Goal: Task Accomplishment & Management: Manage account settings

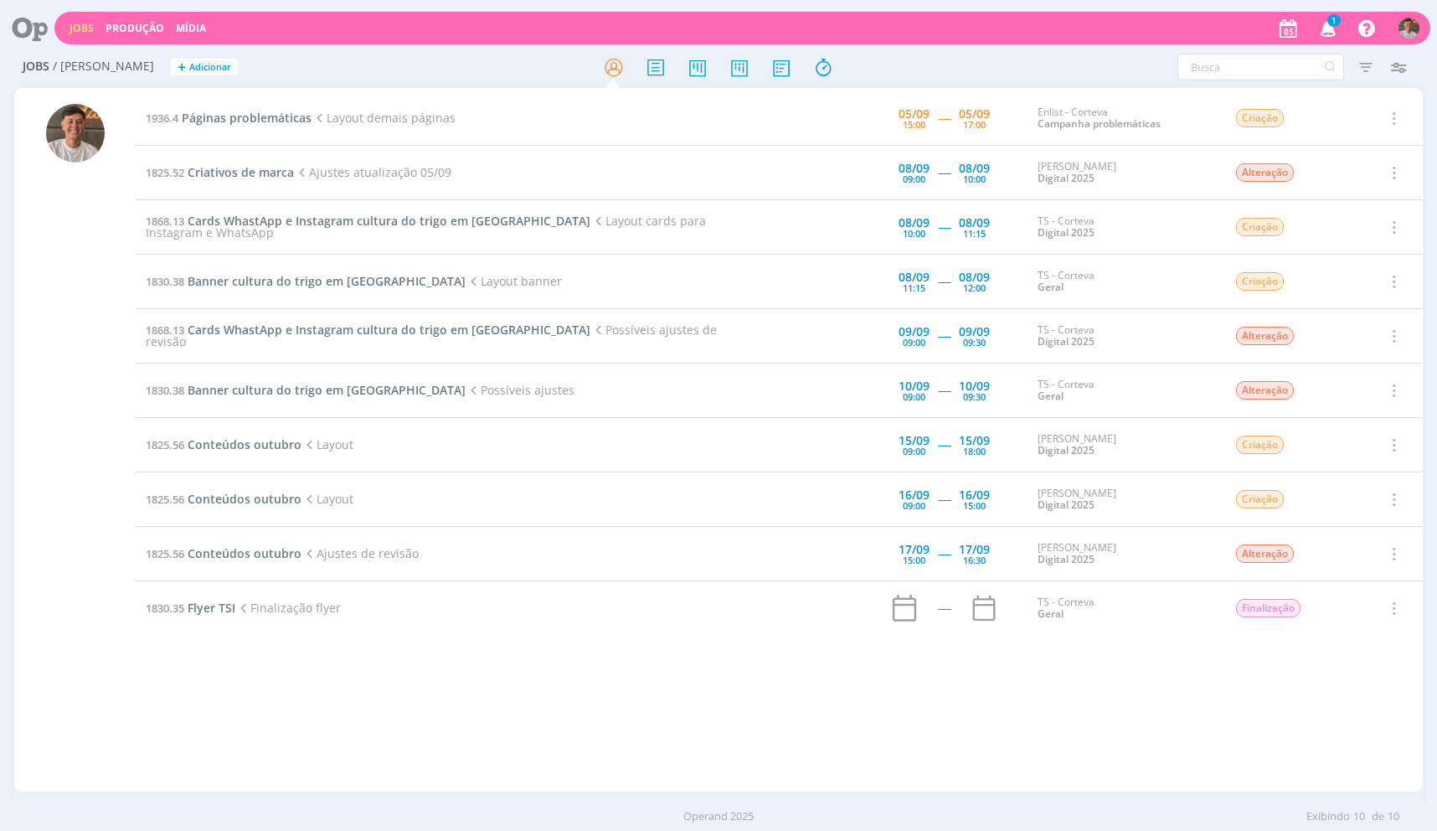
click at [193, 126] on td "1936.4 Páginas problemáticas Layout demais páginas" at bounding box center [448, 118] width 624 height 54
click at [193, 114] on span "Páginas problemáticas" at bounding box center [247, 118] width 130 height 16
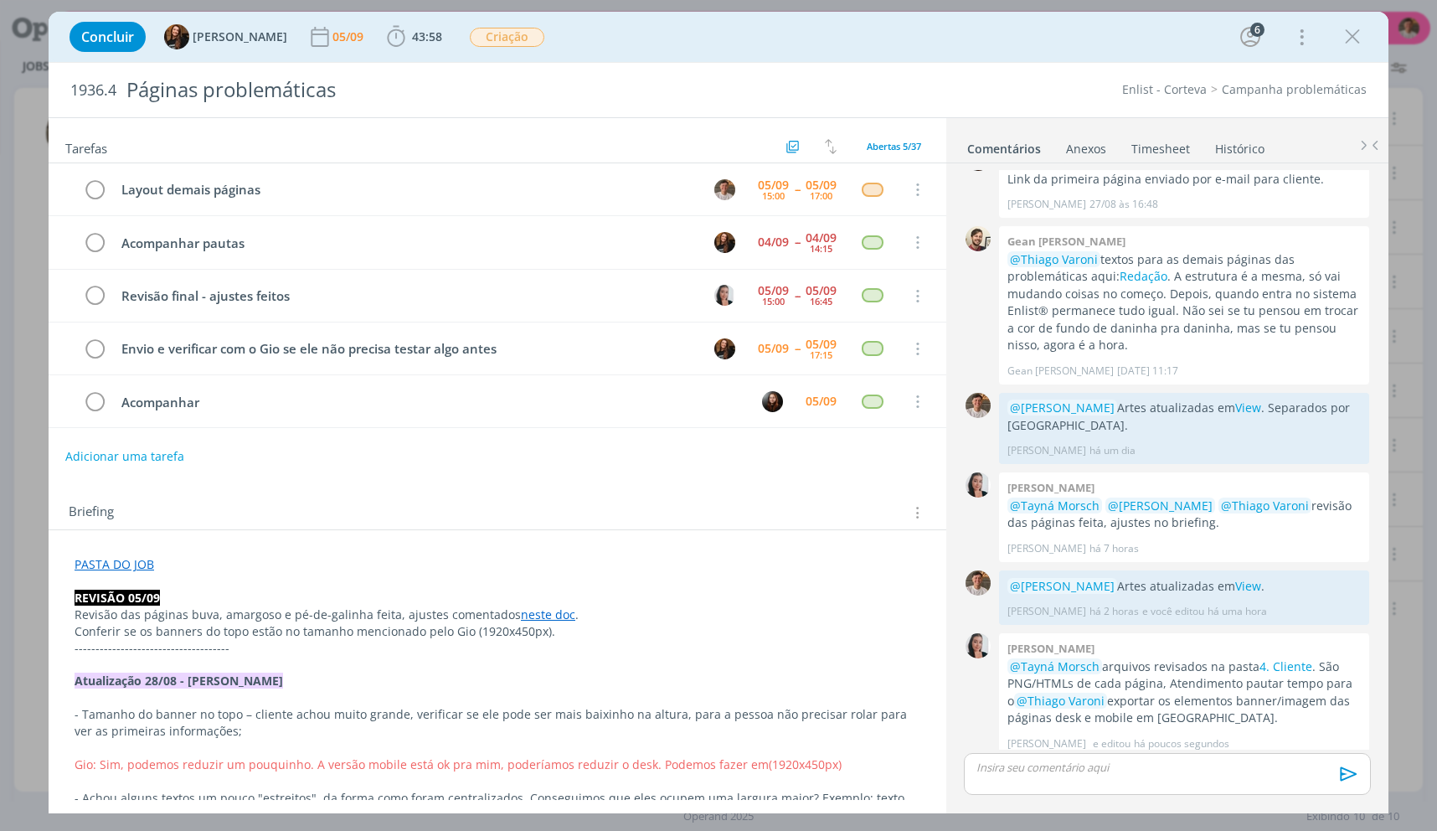
scroll to position [1998, 0]
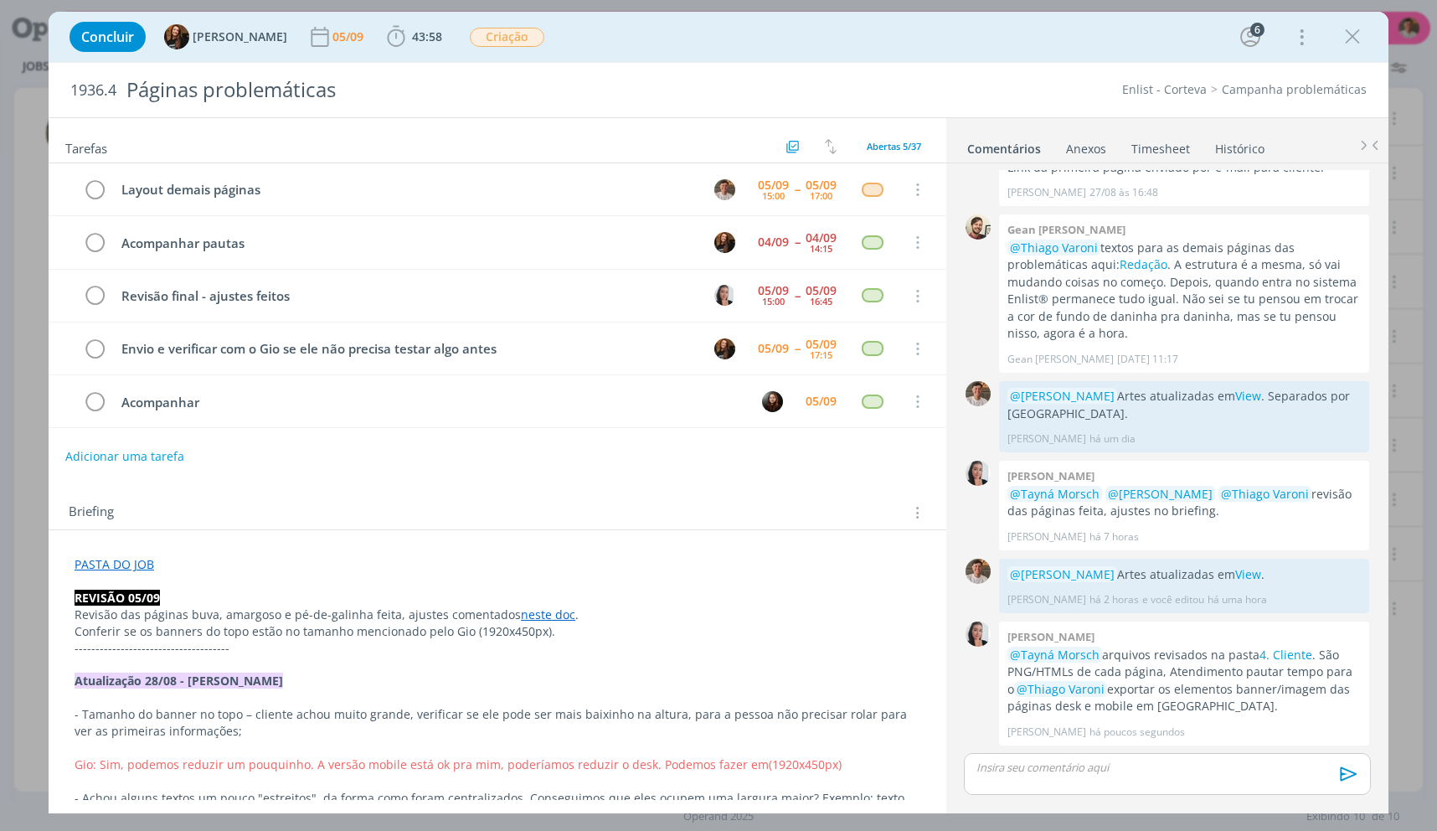
drag, startPoint x: 1359, startPoint y: 43, endPoint x: 1362, endPoint y: 51, distance: 8.7
click at [1358, 43] on icon "dialog" at bounding box center [1352, 36] width 25 height 25
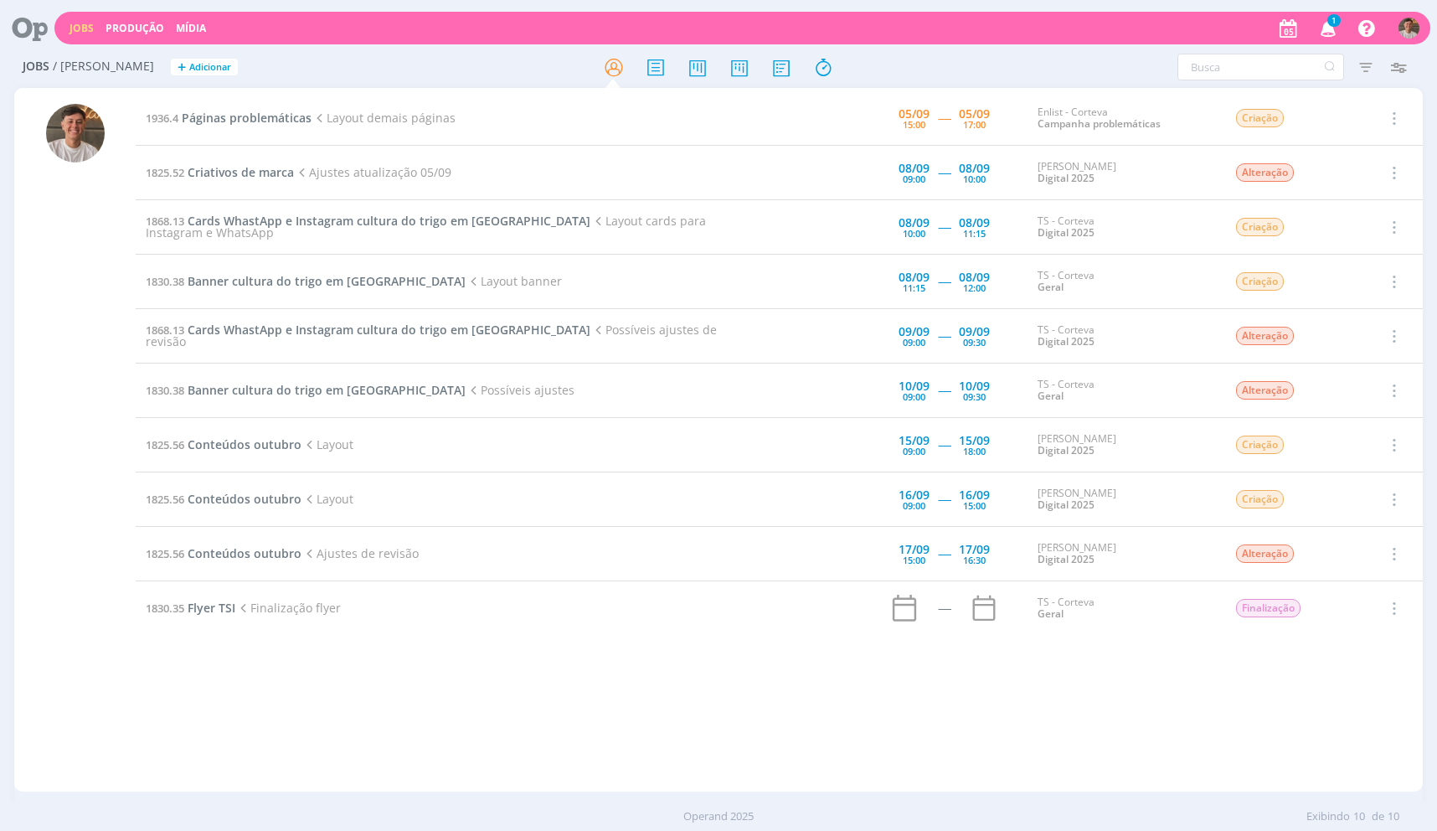
click at [1308, 33] on div "1 Notificações Central de Ajuda Área de Membros Implantação orientada Consultor…" at bounding box center [1348, 28] width 145 height 30
click at [1330, 31] on icon "button" at bounding box center [1328, 27] width 29 height 28
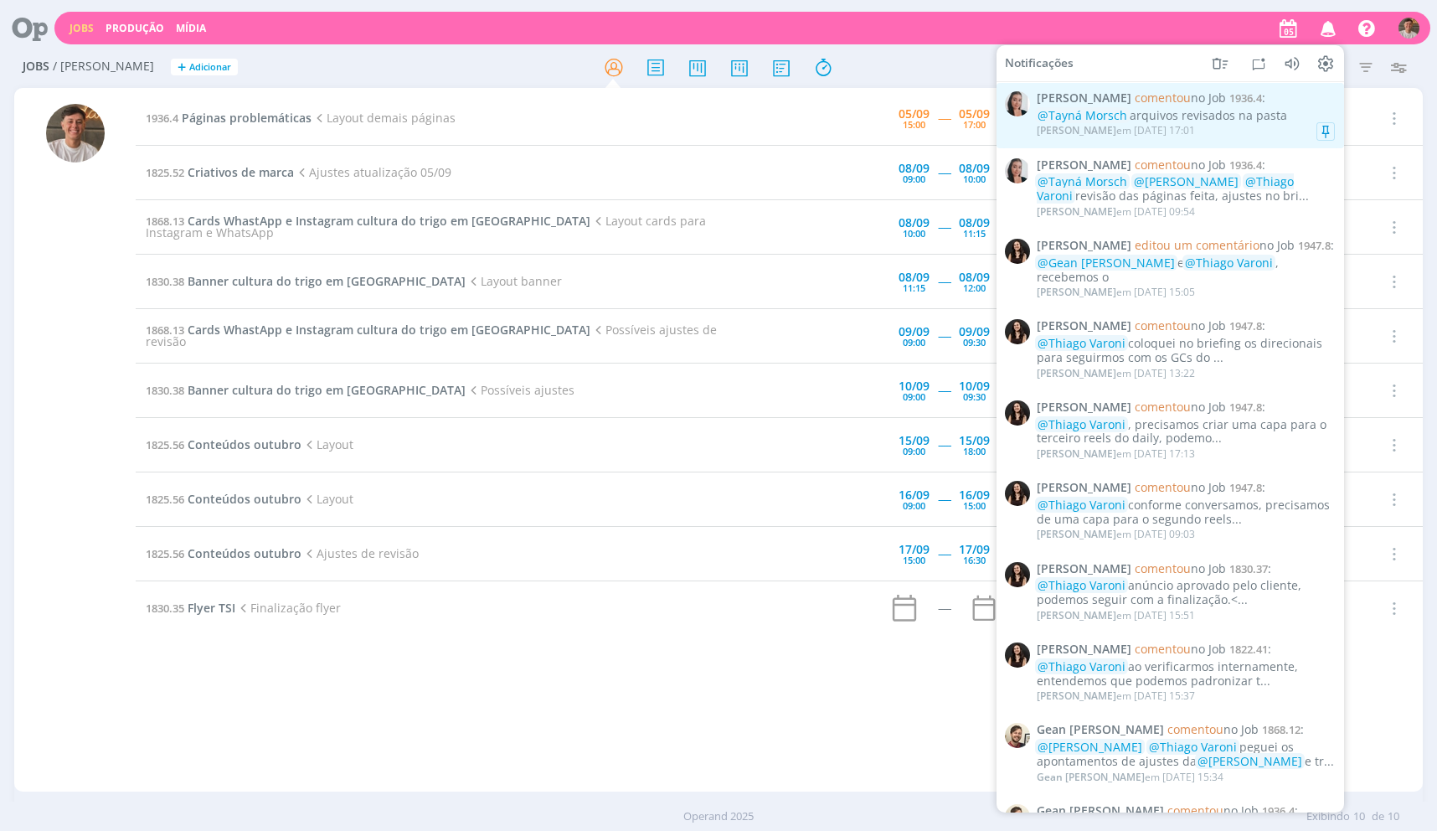
click at [1176, 126] on div "[PERSON_NAME] em [DATE] 17:01" at bounding box center [1116, 131] width 158 height 12
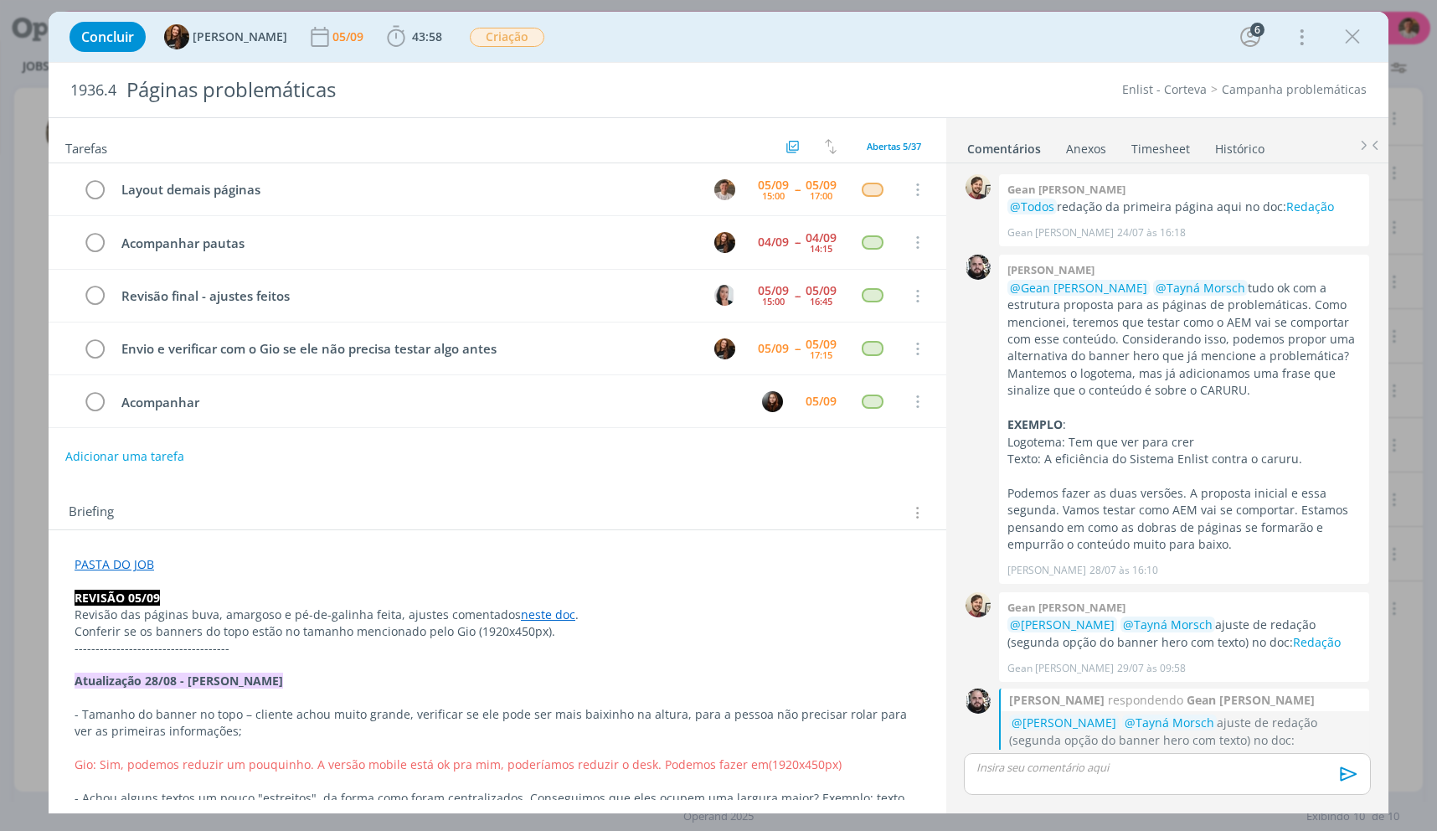
scroll to position [1998, 0]
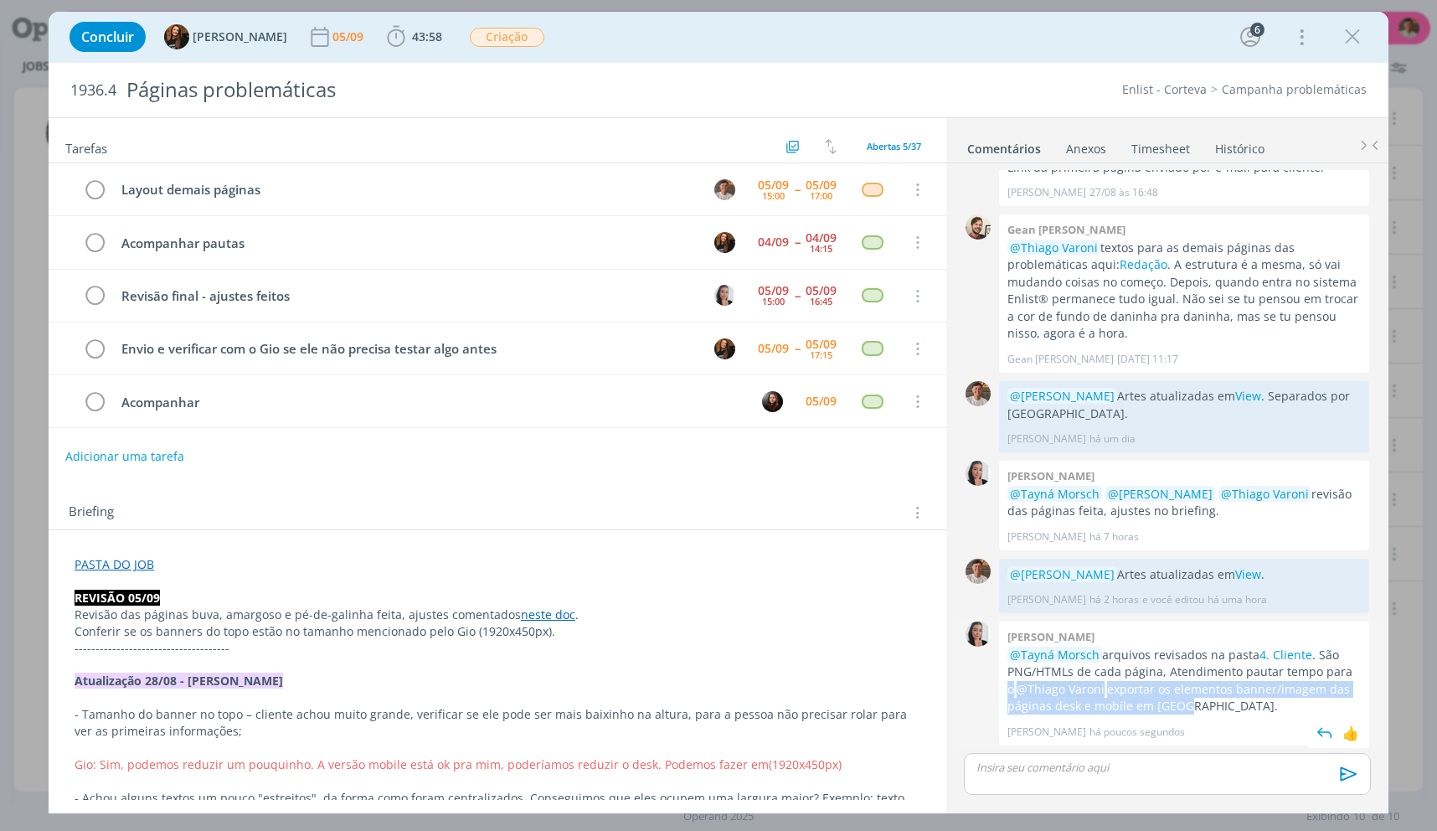
drag, startPoint x: 1348, startPoint y: 678, endPoint x: 1212, endPoint y: 712, distance: 140.6
click at [1212, 712] on p "@Tayná Morsch arquivos revisados na pasta 4. Cliente . São PNG/HTMLs de cada pá…" at bounding box center [1184, 681] width 353 height 69
click at [1211, 695] on p "@Tayná Morsch arquivos revisados na pasta 4. Cliente . São PNG/HTMLs de cada pá…" at bounding box center [1184, 681] width 353 height 69
click at [1211, 693] on p "@Tayná Morsch arquivos revisados na pasta 4. Cliente . São PNG/HTMLs de cada pá…" at bounding box center [1184, 681] width 353 height 69
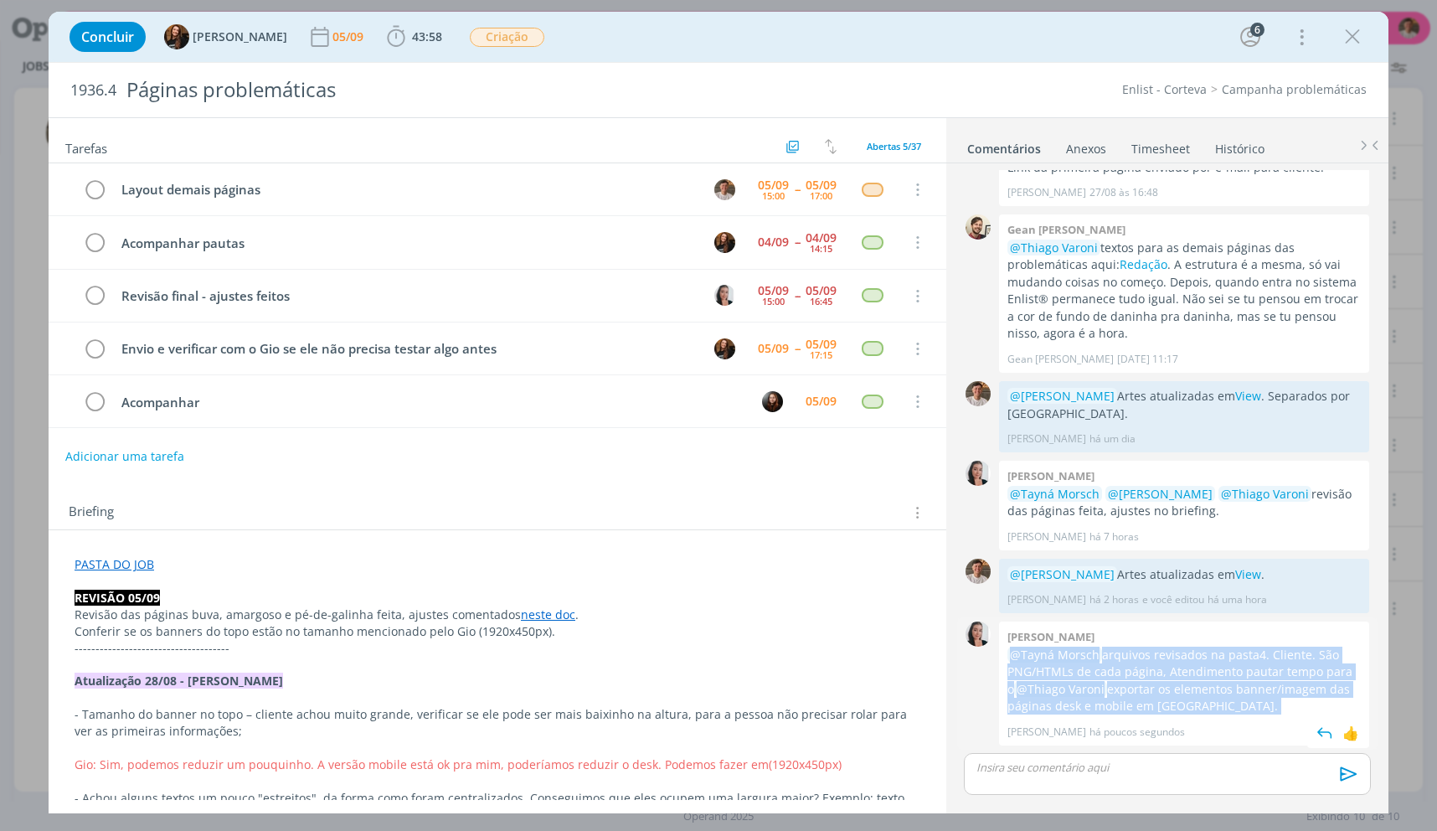
click at [1211, 693] on p "@Tayná Morsch arquivos revisados na pasta 4. Cliente . São PNG/HTMLs de cada pá…" at bounding box center [1184, 681] width 353 height 69
click at [1200, 703] on p "@Tayná Morsch arquivos revisados na pasta 4. Cliente . São PNG/HTMLs de cada pá…" at bounding box center [1184, 681] width 353 height 69
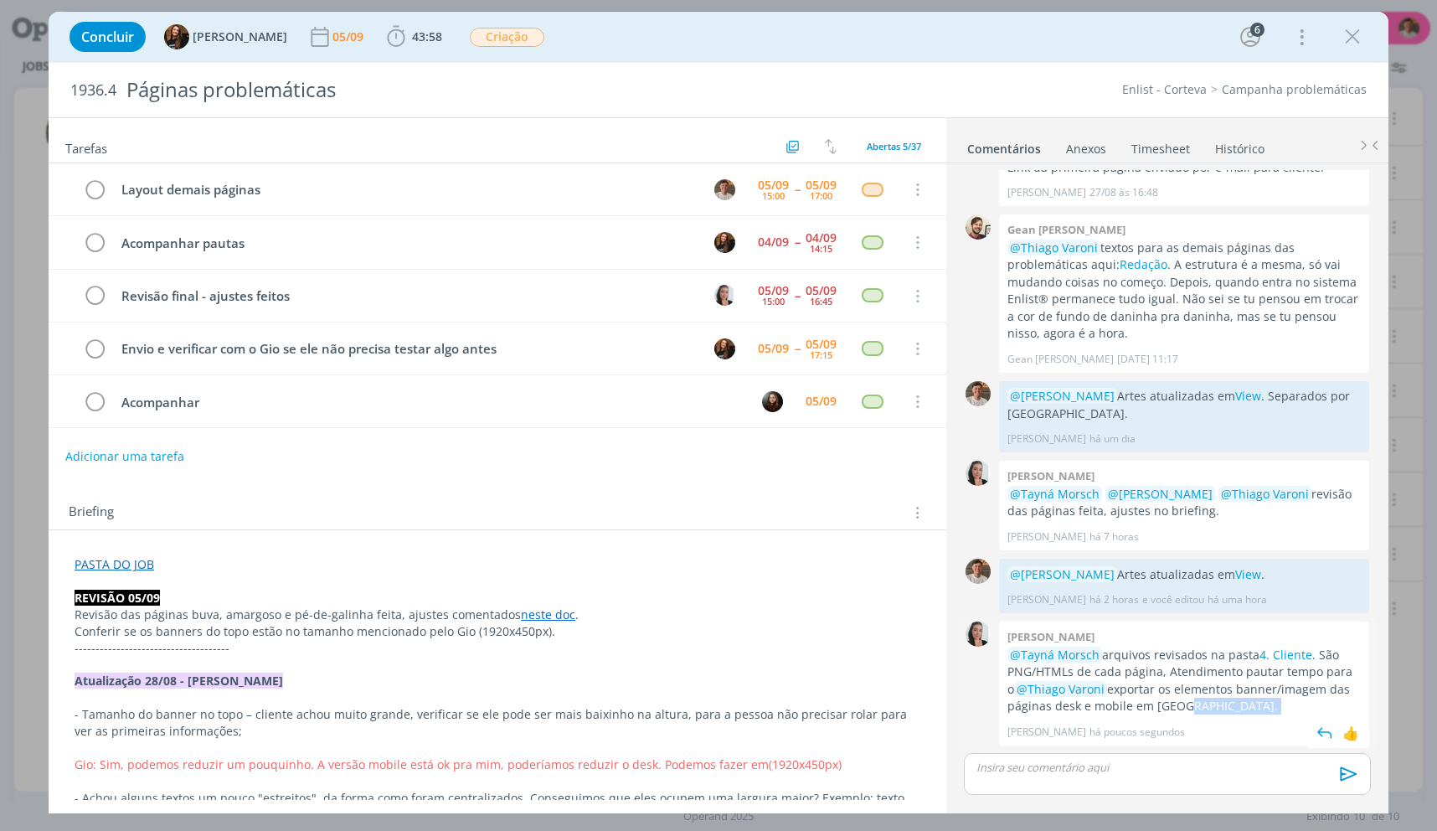
click at [1200, 703] on p "@Tayná Morsch arquivos revisados na pasta 4. Cliente . São PNG/HTMLs de cada pá…" at bounding box center [1184, 681] width 353 height 69
click at [1341, 42] on icon "dialog" at bounding box center [1352, 36] width 25 height 25
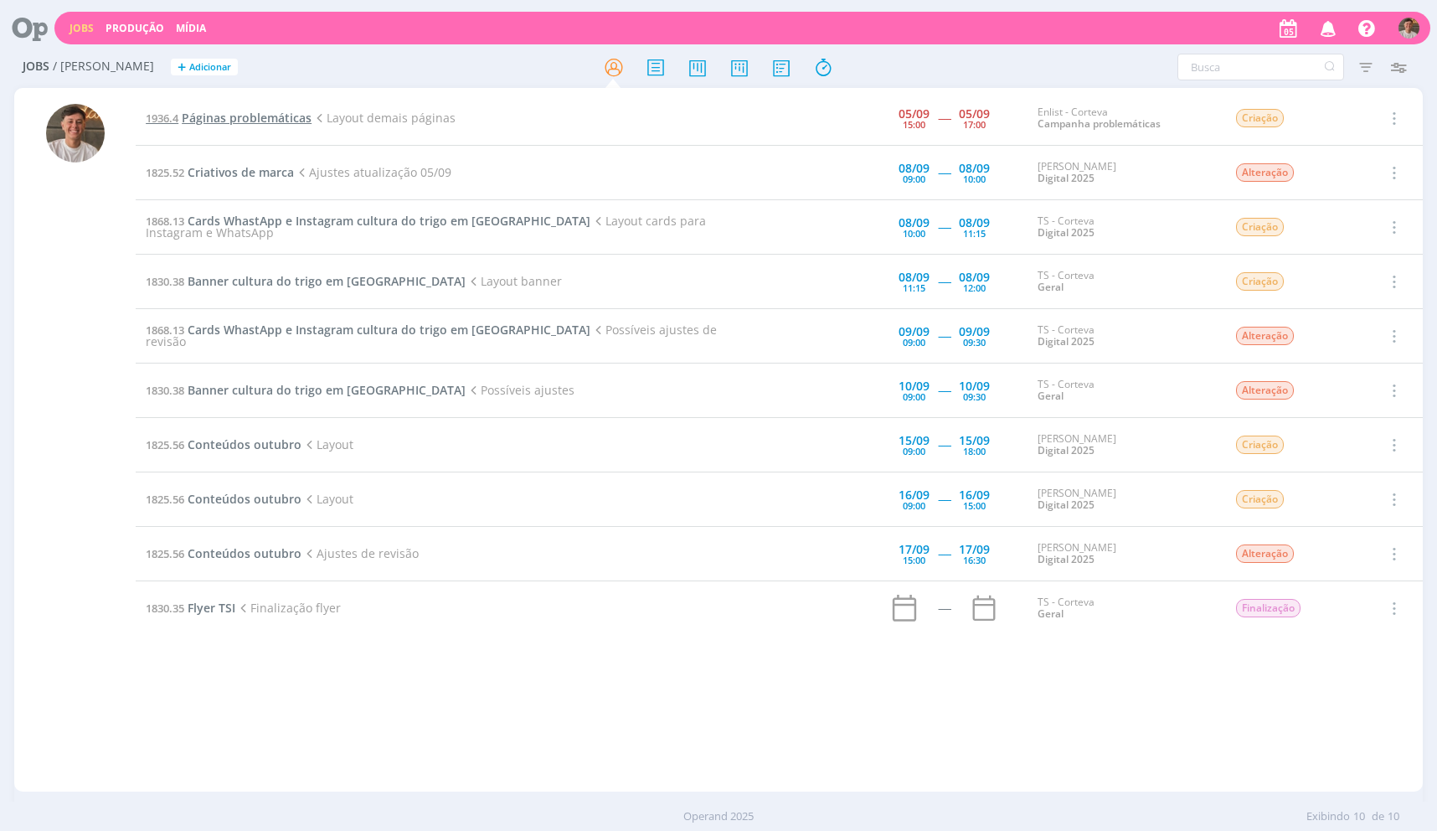
click at [280, 124] on span "Páginas problemáticas" at bounding box center [247, 118] width 130 height 16
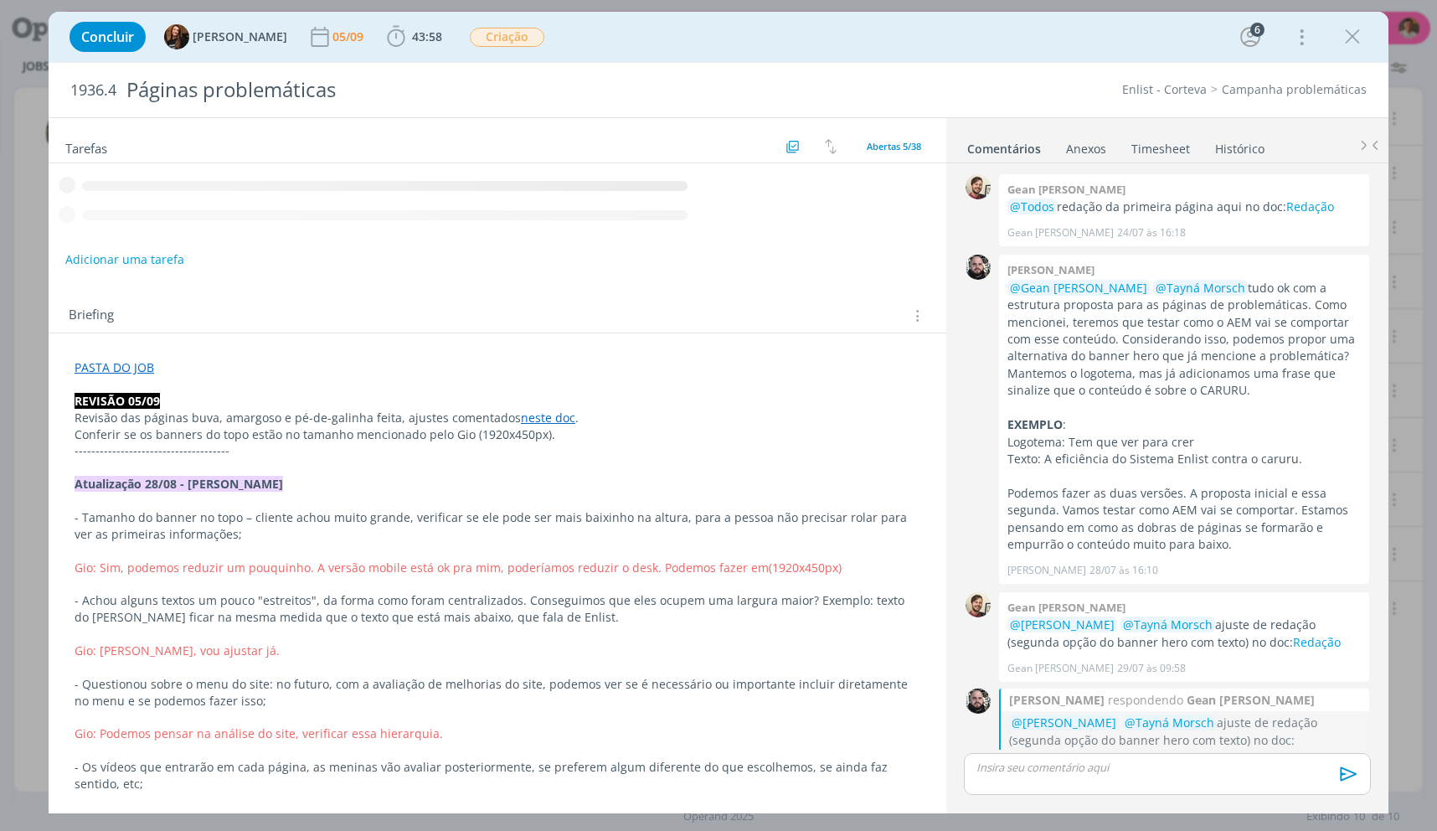
scroll to position [1998, 0]
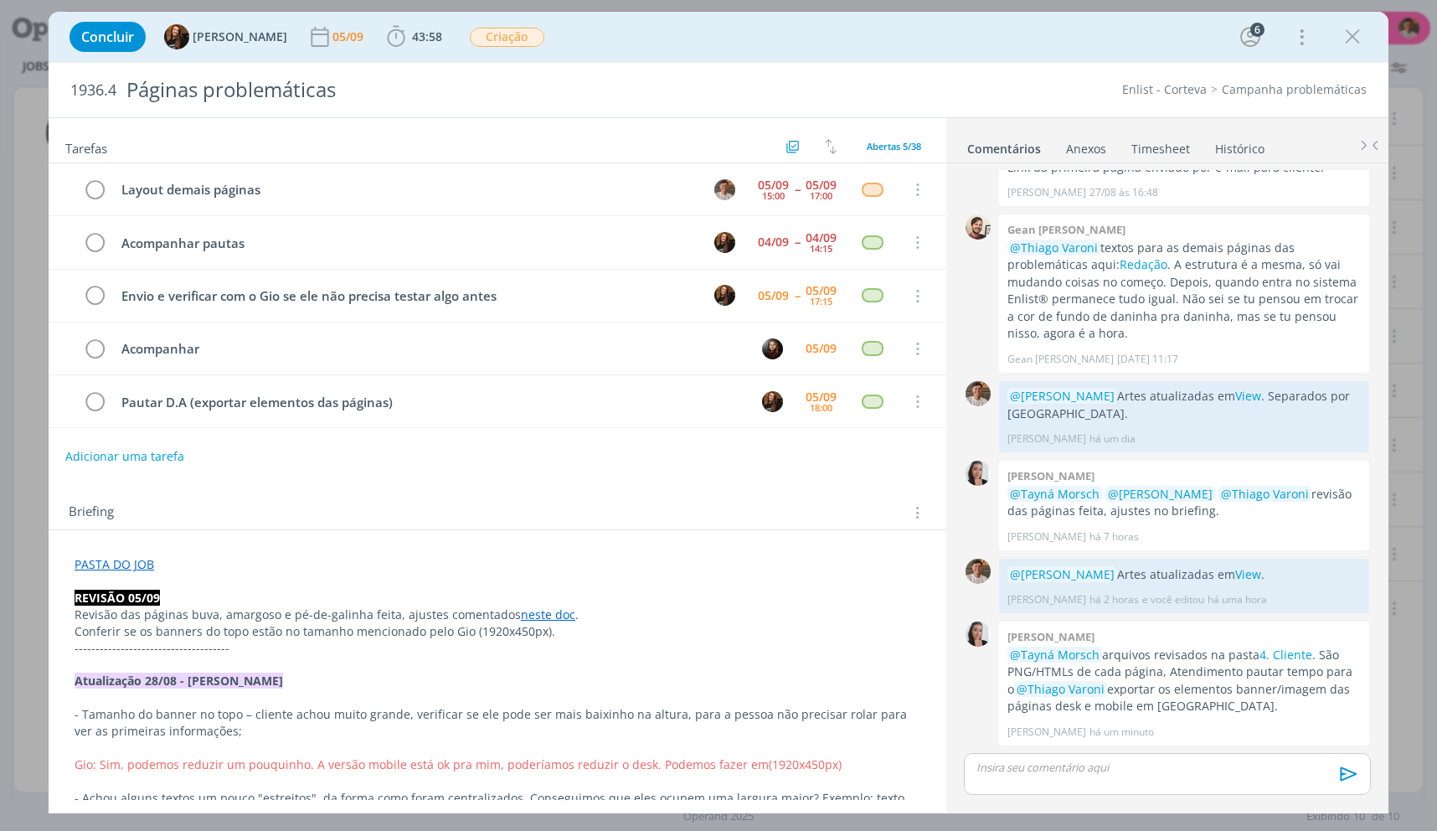
click at [432, 41] on div "Concluir Tayná Morsch 05/09 43:58 Iniciar Apontar Data * [DATE] Horas * 00:00 T…" at bounding box center [718, 37] width 1315 height 40
click at [424, 48] on span "43:58" at bounding box center [415, 36] width 62 height 25
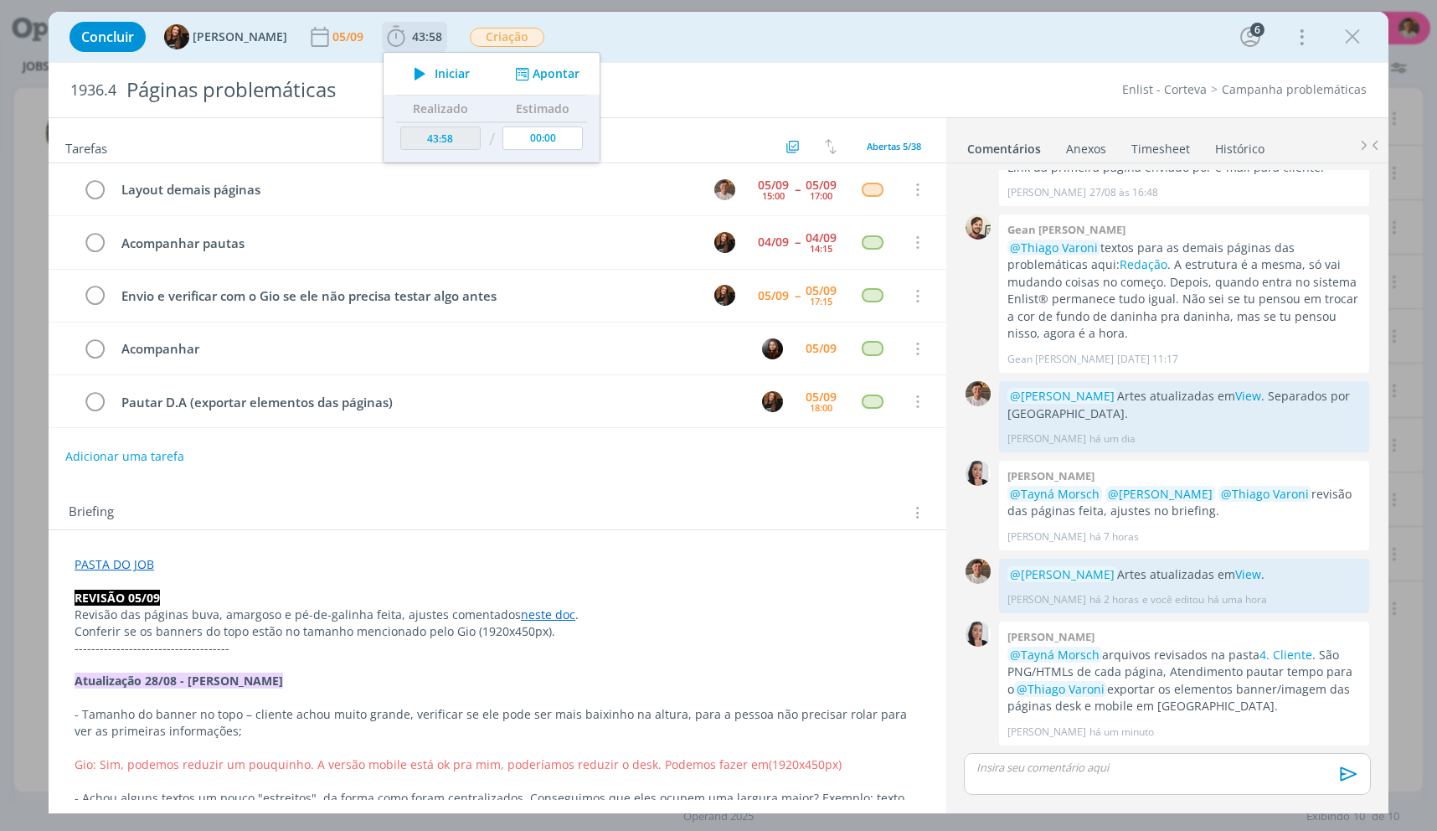
click at [418, 70] on button "Iniciar" at bounding box center [438, 73] width 66 height 23
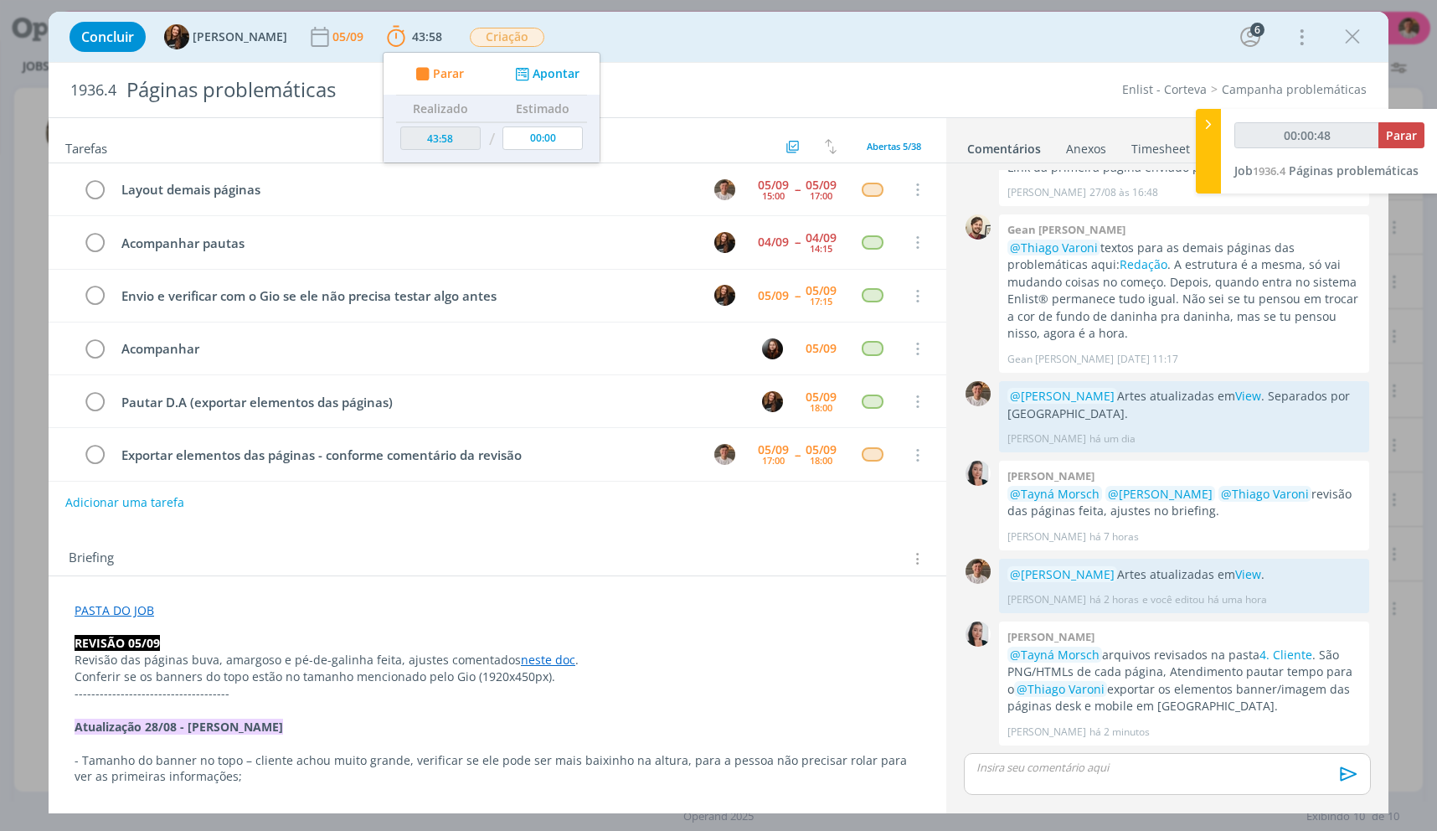
type input "00:00:49"
click at [600, 787] on p "dialog" at bounding box center [498, 793] width 846 height 17
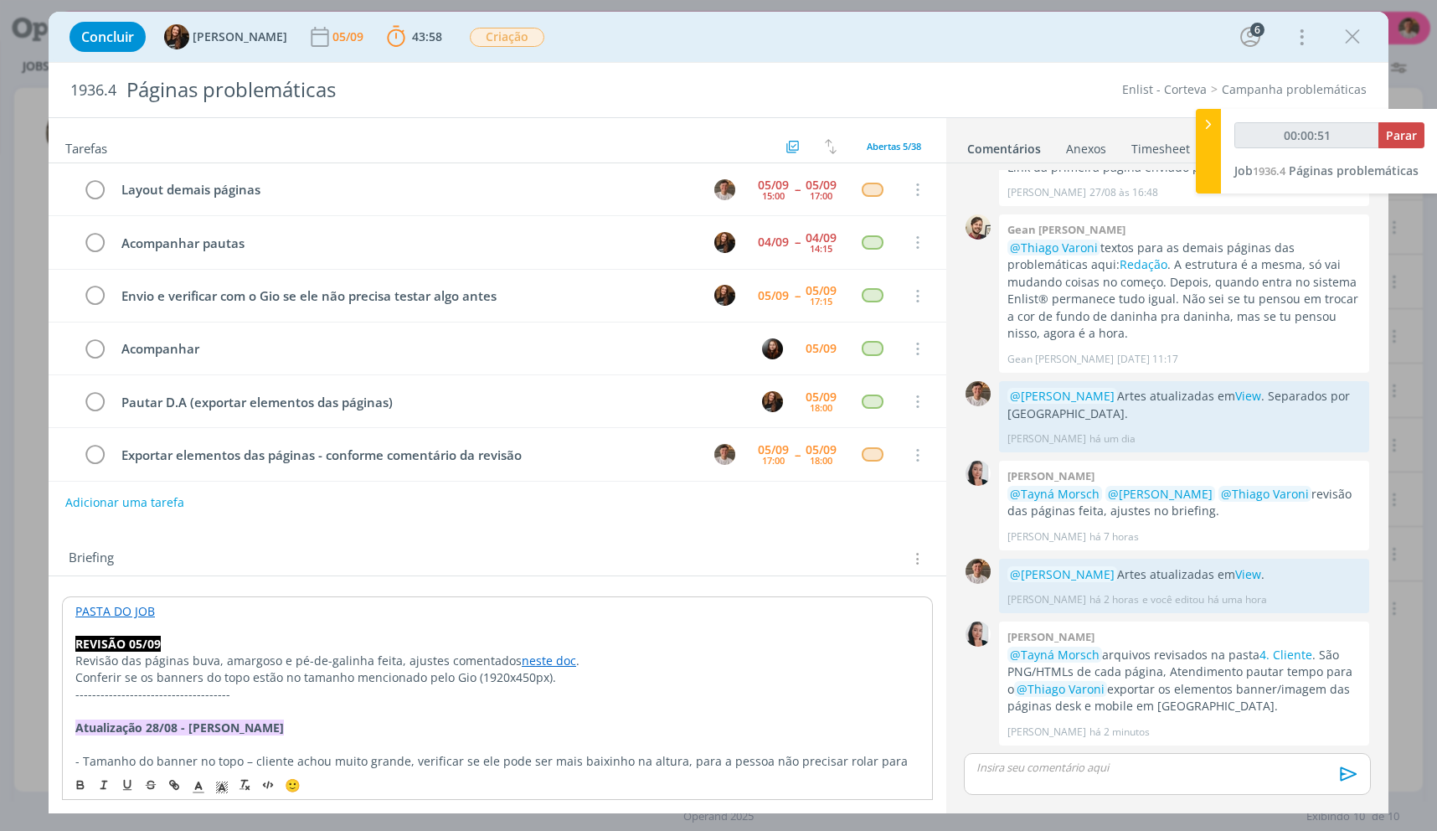
click at [237, 665] on p "Revisão das páginas buva, amargoso e pé-de-galinha feita, ajustes comentados ne…" at bounding box center [497, 660] width 844 height 17
drag, startPoint x: 233, startPoint y: 667, endPoint x: 600, endPoint y: 663, distance: 366.8
click at [603, 660] on p "Revisão das páginas buva, amargoso e pé-de-galinha feita, ajustes comentados ne…" at bounding box center [497, 660] width 844 height 17
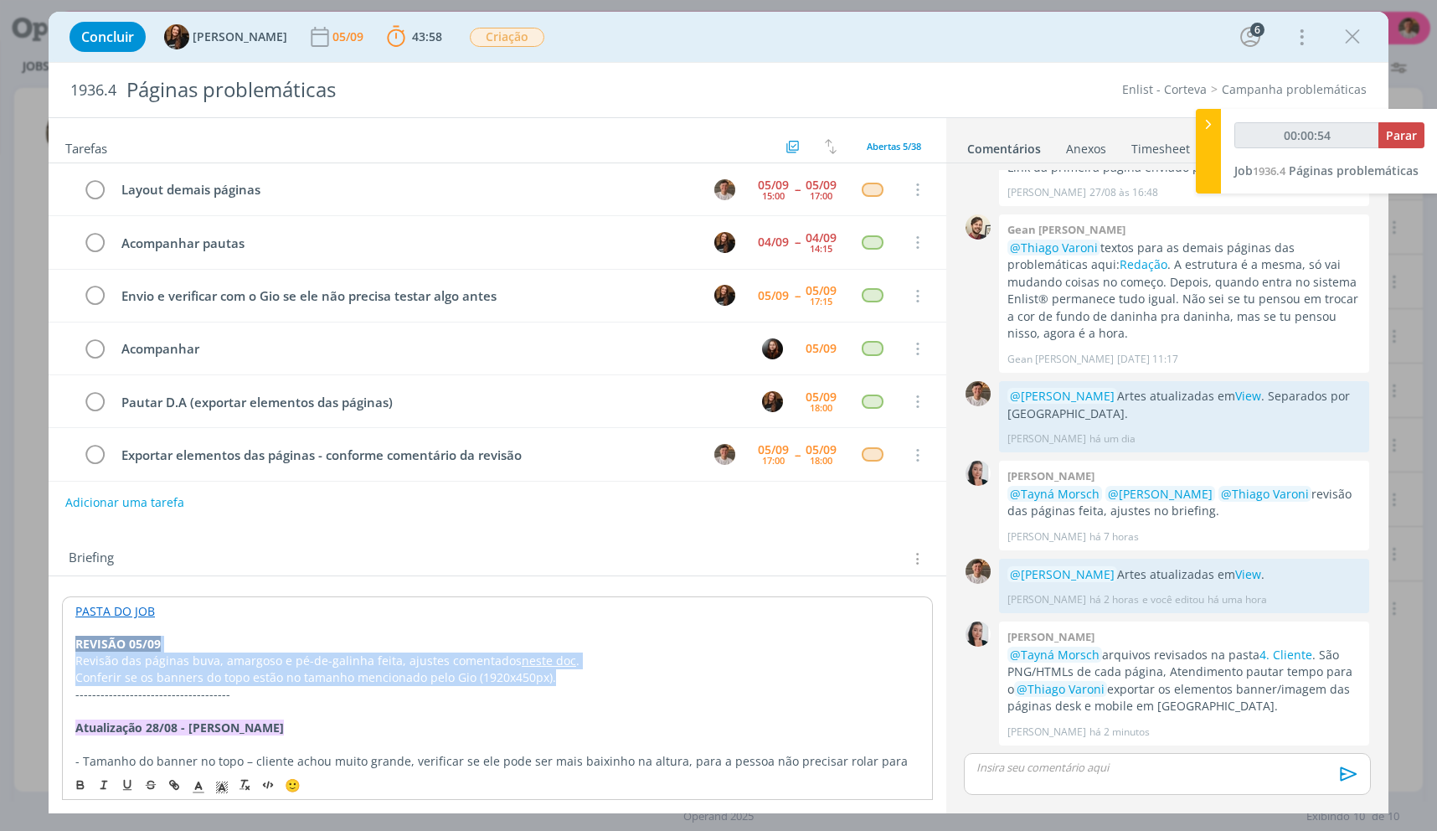
drag, startPoint x: 598, startPoint y: 683, endPoint x: 33, endPoint y: 643, distance: 565.8
click at [34, 645] on div "Concluir Tayná Morsch 05/09 43:58 Parar Apontar Data * [DATE] Horas * 00:00 Tar…" at bounding box center [718, 415] width 1437 height 831
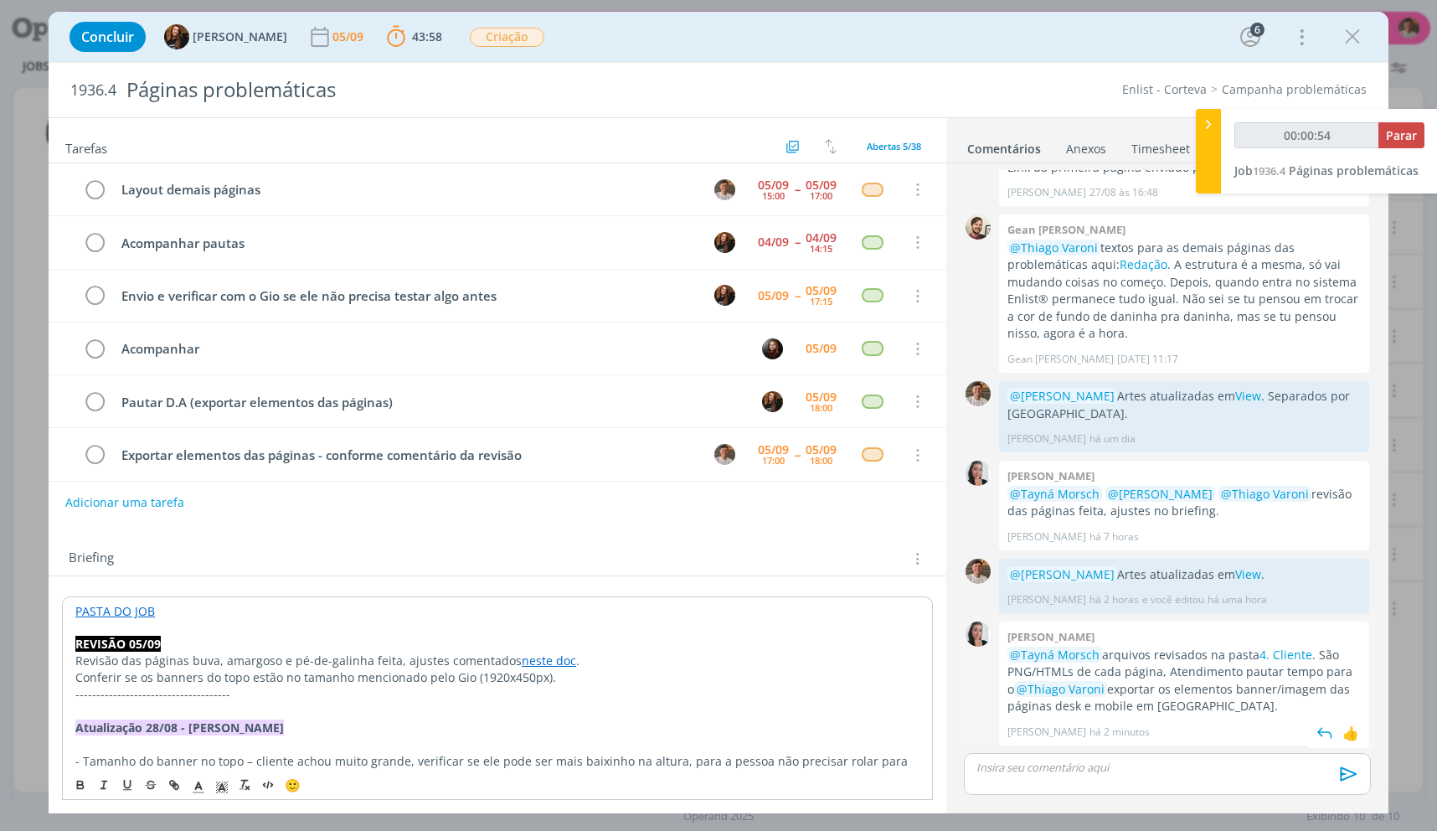
click at [1121, 693] on p "@Tayná Morsch arquivos revisados na pasta 4. Cliente . São PNG/HTMLs de cada pá…" at bounding box center [1184, 681] width 353 height 69
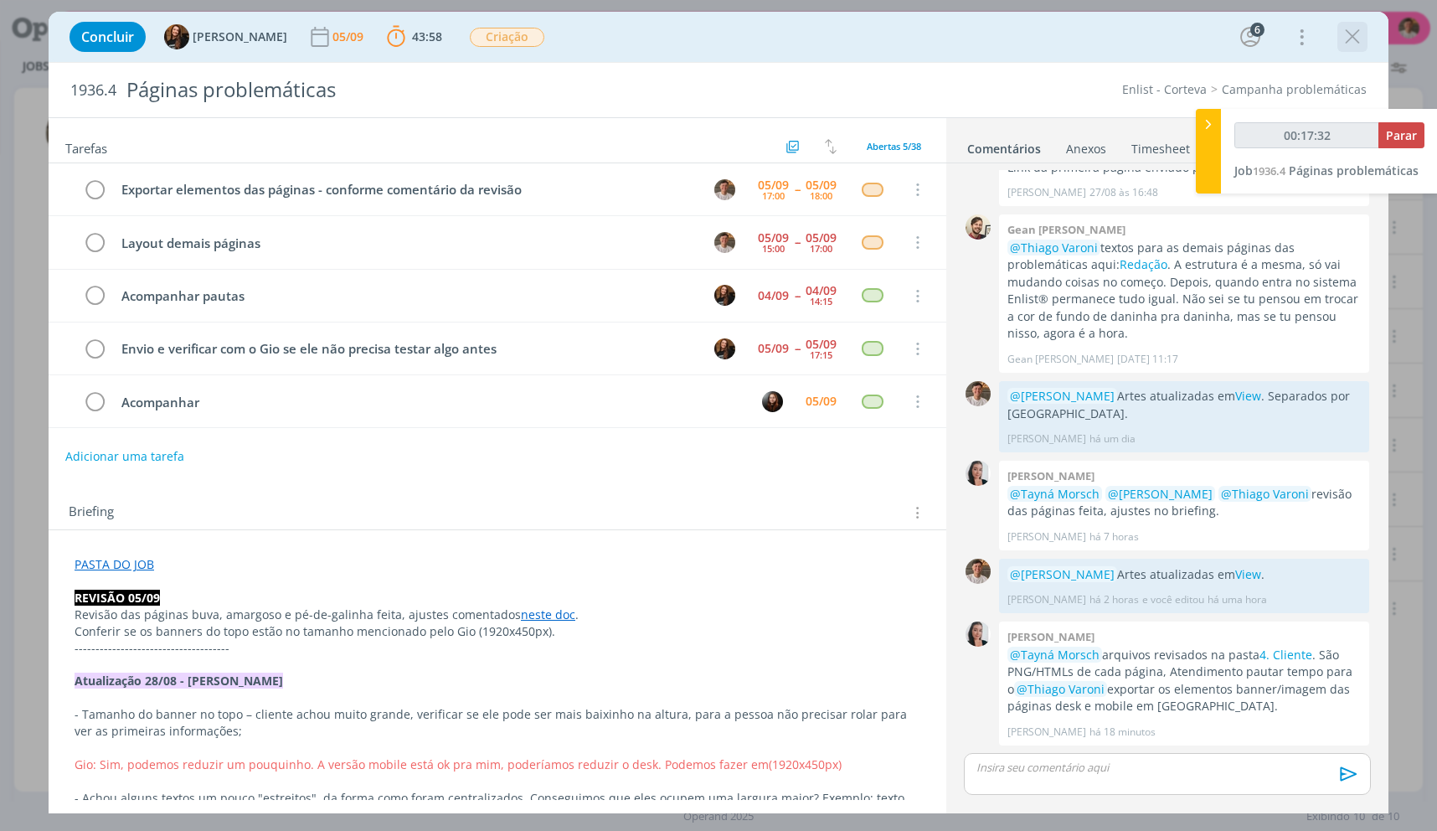
drag, startPoint x: 1340, startPoint y: 44, endPoint x: 1235, endPoint y: 106, distance: 121.7
click at [1340, 44] on button "dialog" at bounding box center [1352, 36] width 25 height 25
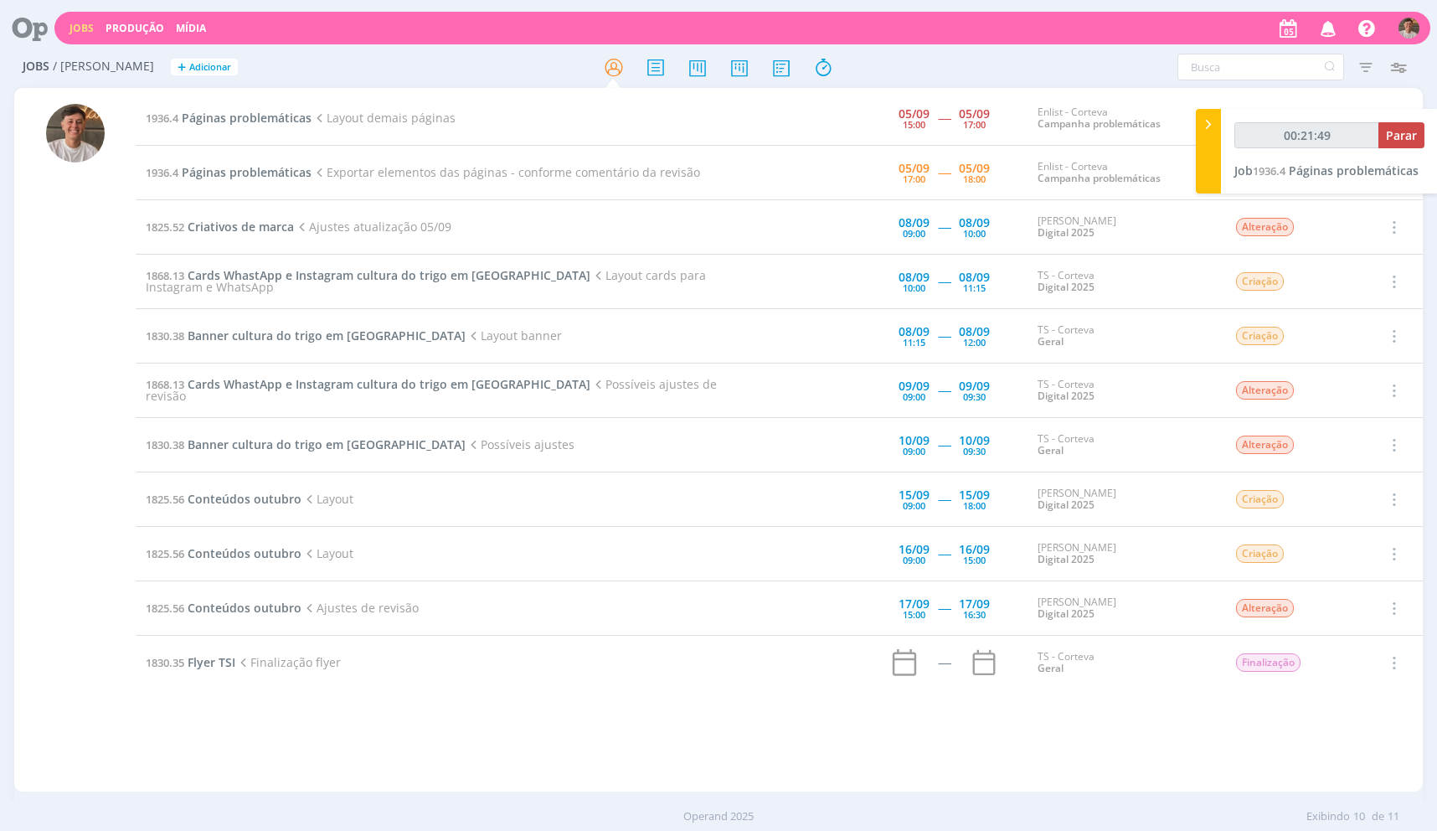
click at [642, 733] on div "1936.4 Páginas problemáticas Layout demais páginas [DATE] 15:00 ----- [DATE] 17…" at bounding box center [779, 439] width 1287 height 697
click at [263, 124] on span "Páginas problemáticas" at bounding box center [247, 118] width 130 height 16
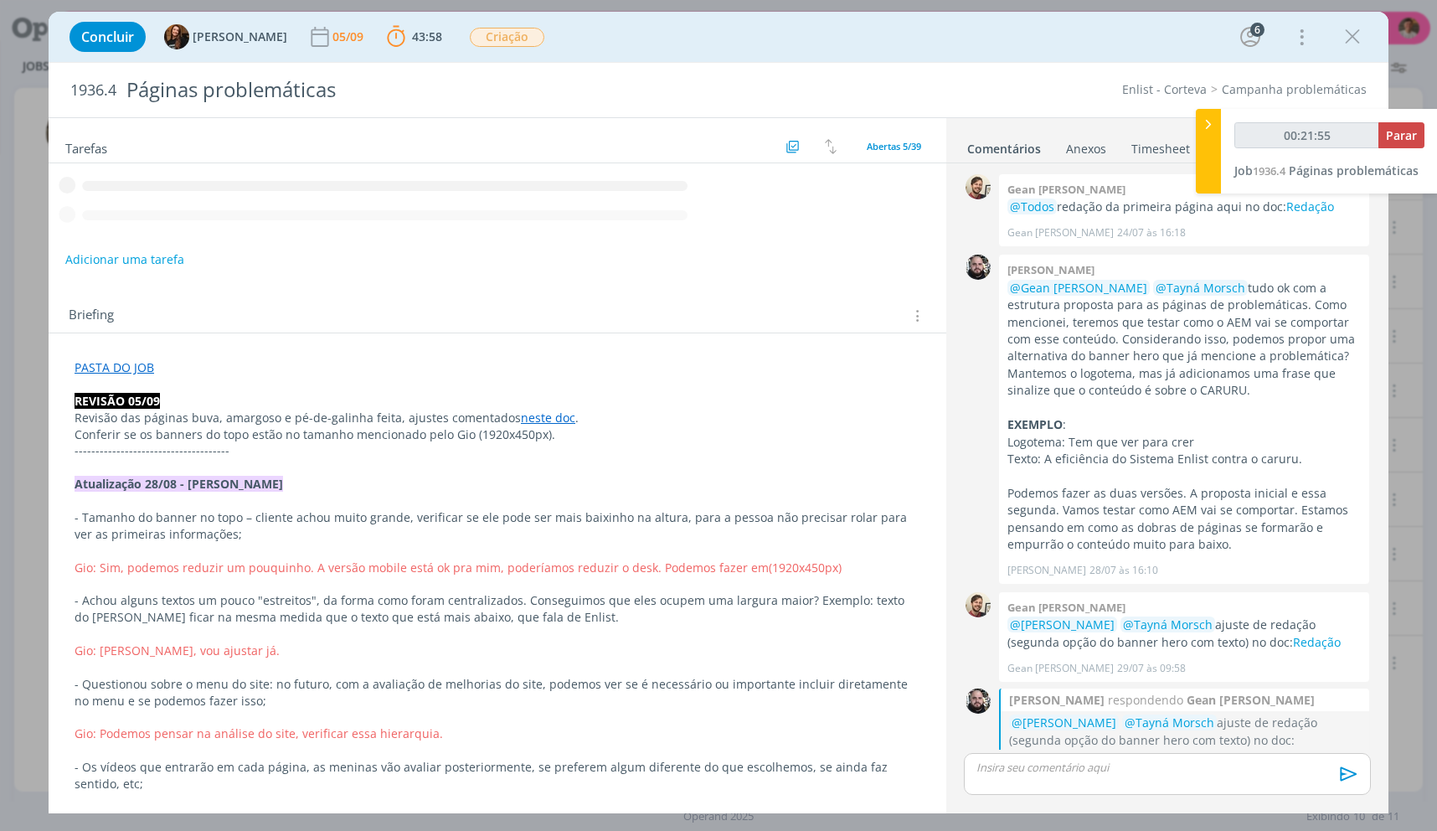
scroll to position [1998, 0]
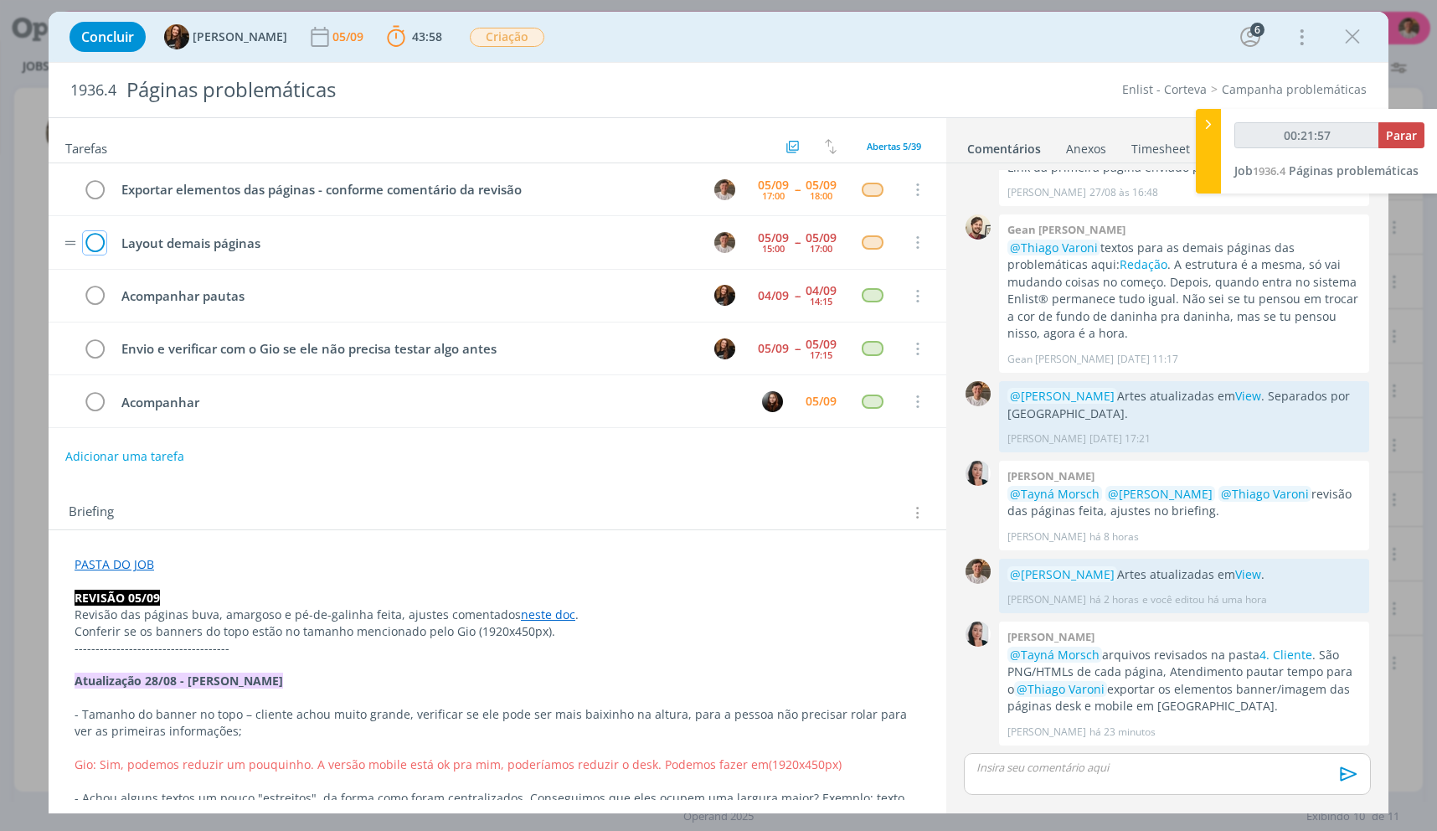
click at [91, 234] on icon "dialog" at bounding box center [94, 242] width 23 height 25
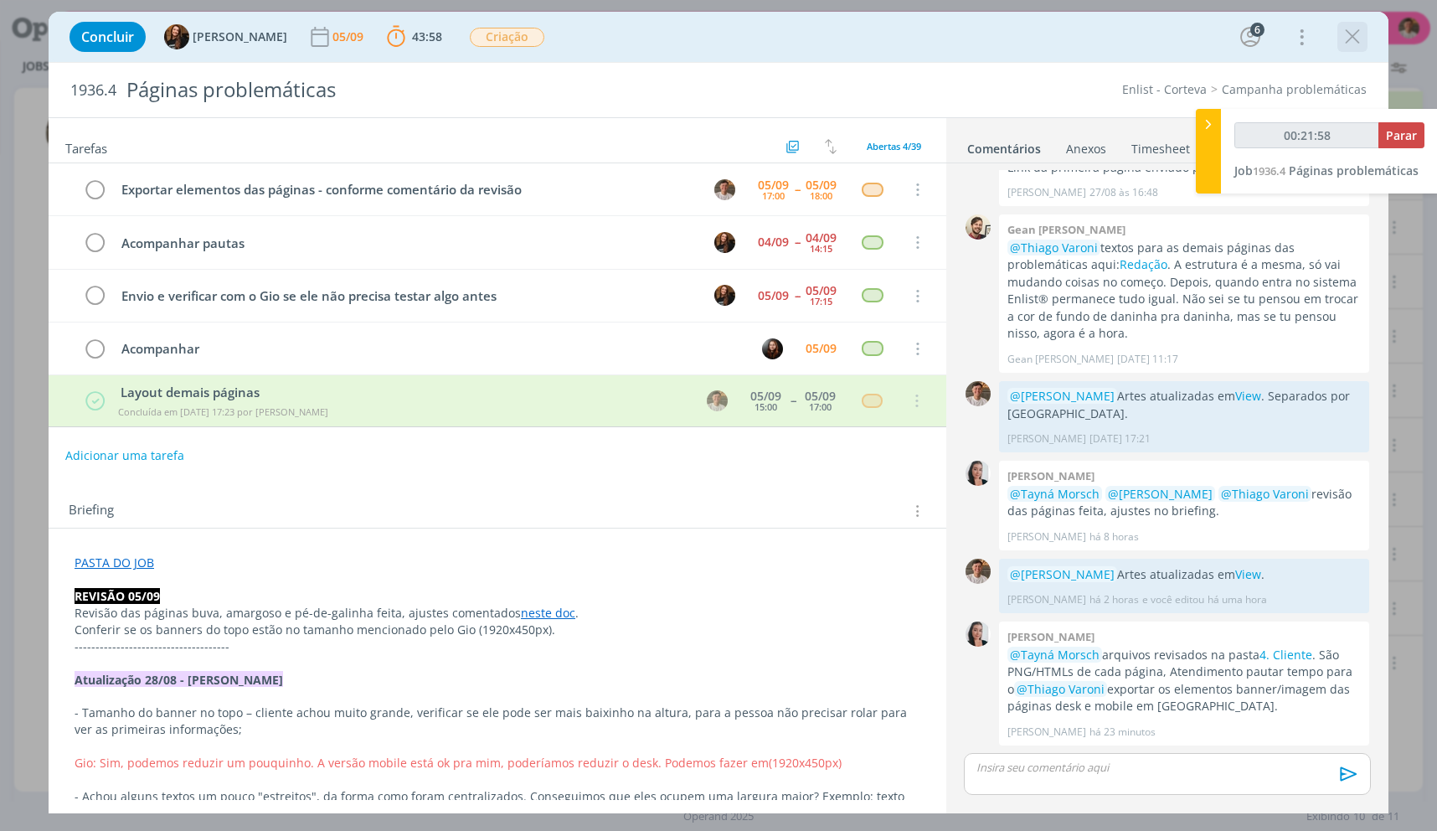
click at [1359, 29] on icon "dialog" at bounding box center [1352, 36] width 25 height 25
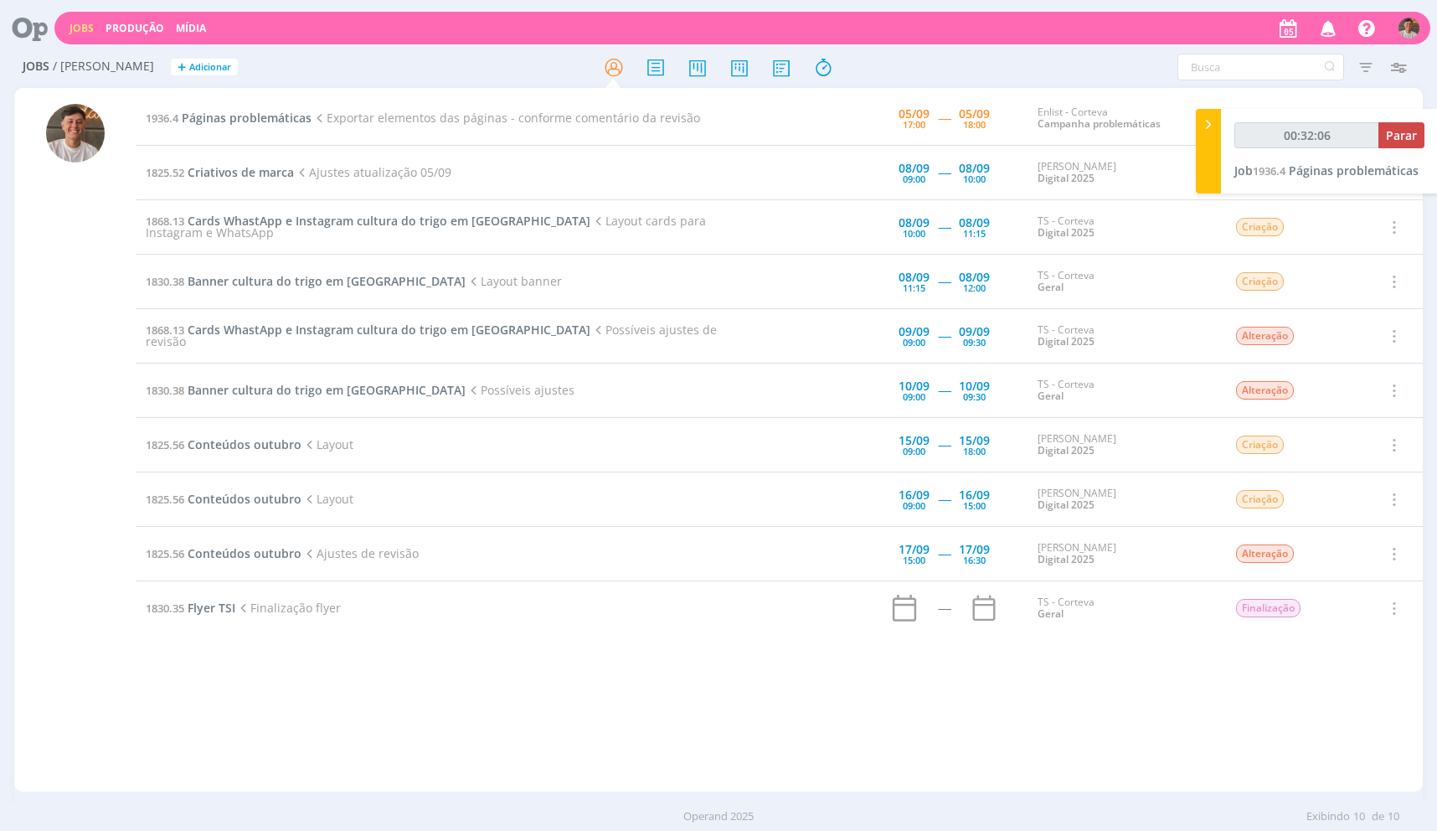
type input "00:32:07"
click at [1400, 126] on div "00:32:07 Parar Job 1936.4 Páginas problemáticas" at bounding box center [1329, 151] width 217 height 85
click at [1399, 126] on button "Parar" at bounding box center [1402, 135] width 46 height 26
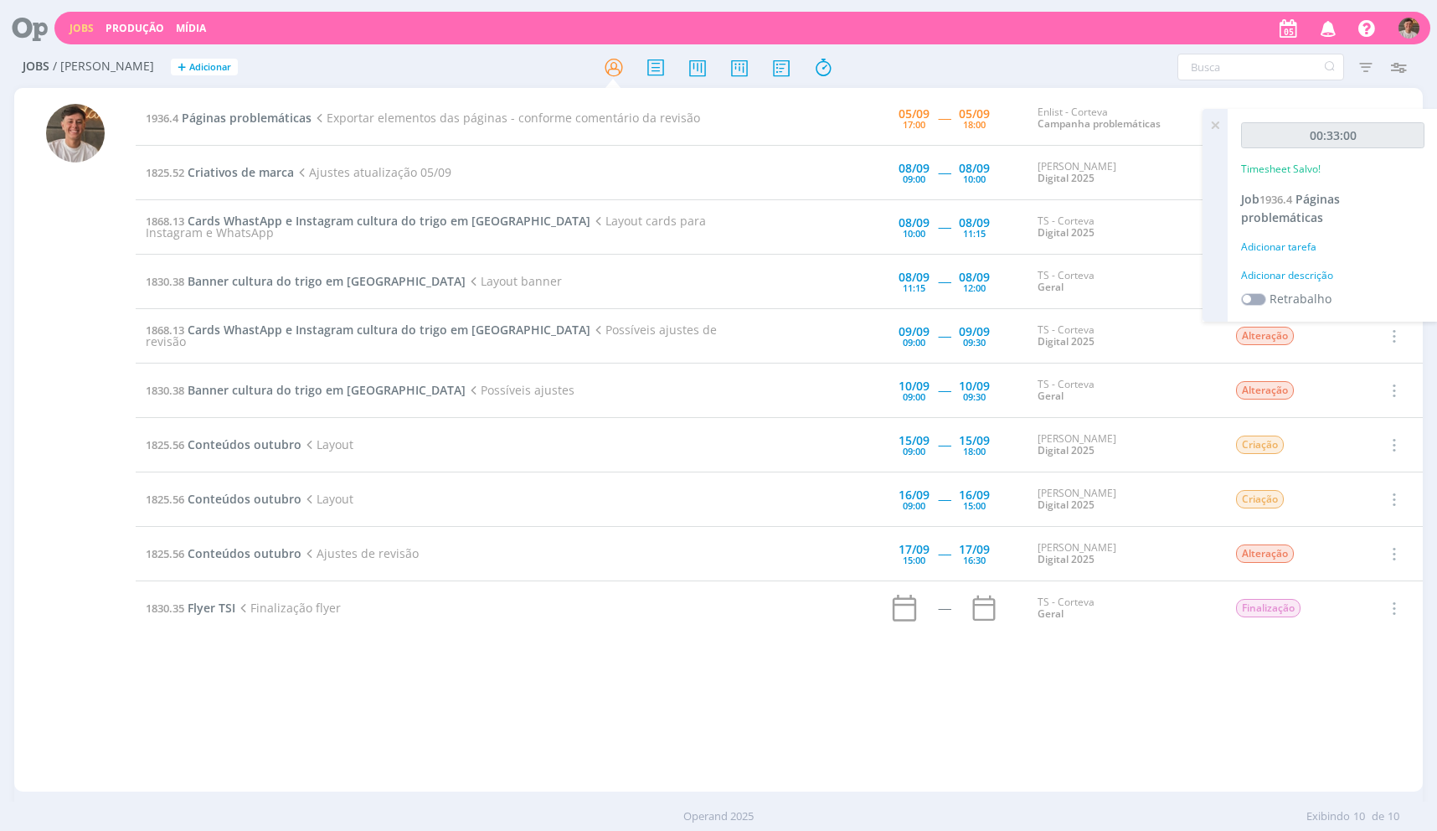
click at [1311, 265] on div "00:33:00 Timesheet Salvo! Job 1936.4 Páginas problemáticas Adicionar tarefa Adi…" at bounding box center [1333, 215] width 210 height 213
click at [1317, 276] on div "Adicionar descrição" at bounding box center [1332, 275] width 183 height 15
click at [1319, 276] on textarea at bounding box center [1332, 301] width 175 height 59
type textarea "Exportar banners"
click at [1366, 401] on button "Salvar" at bounding box center [1395, 411] width 59 height 21
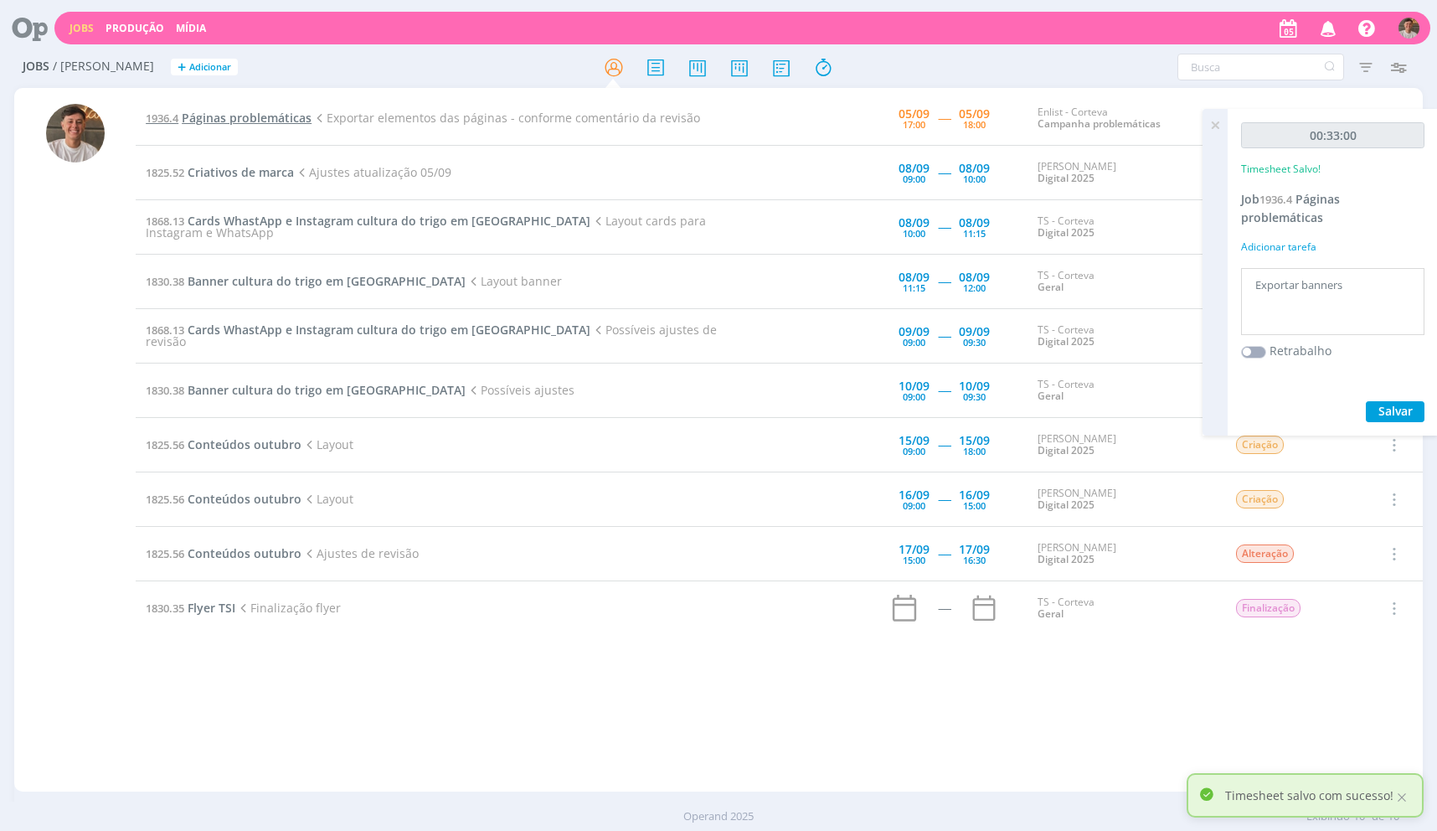
click at [265, 112] on span "Páginas problemáticas" at bounding box center [247, 118] width 130 height 16
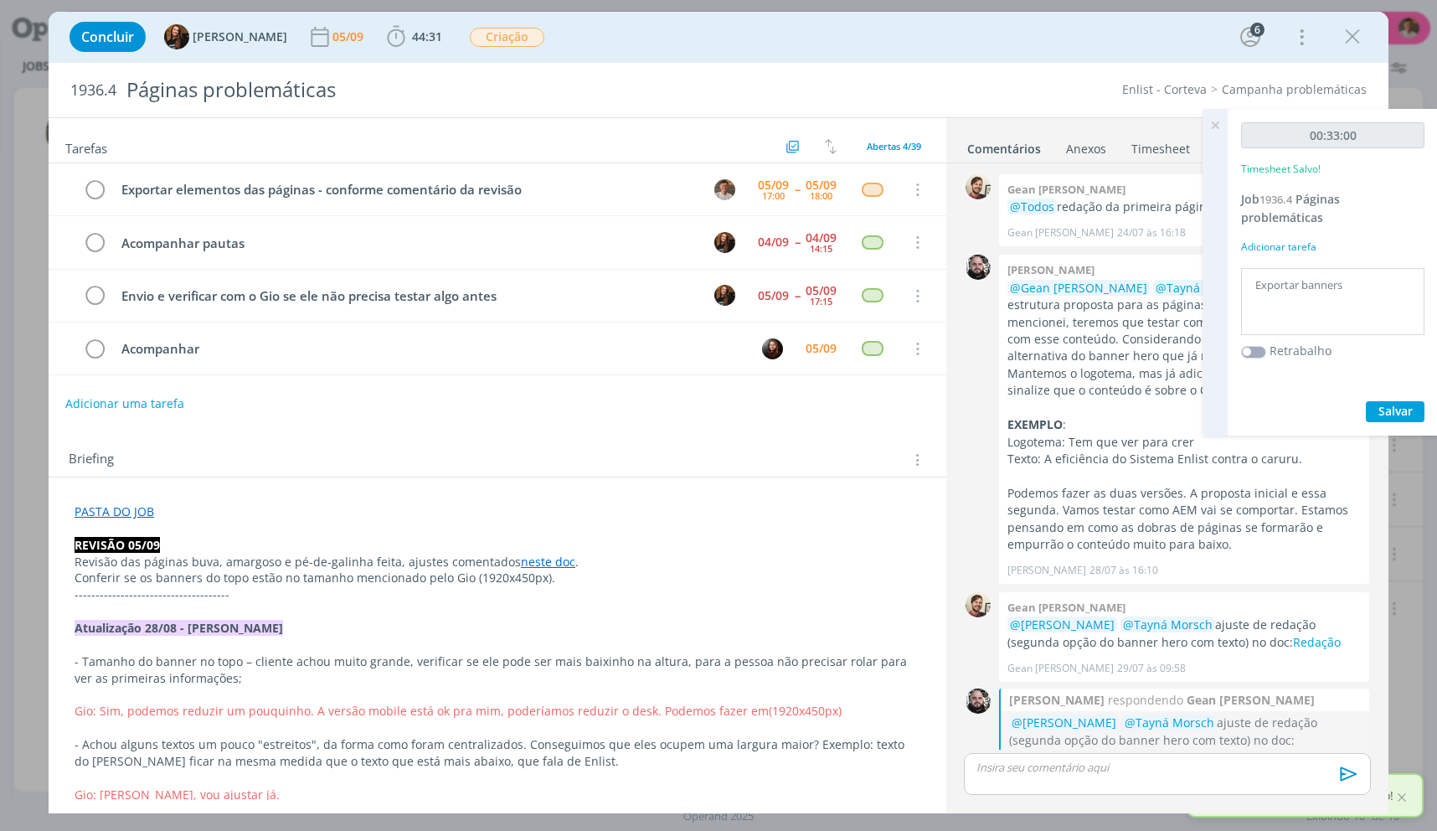
scroll to position [1998, 0]
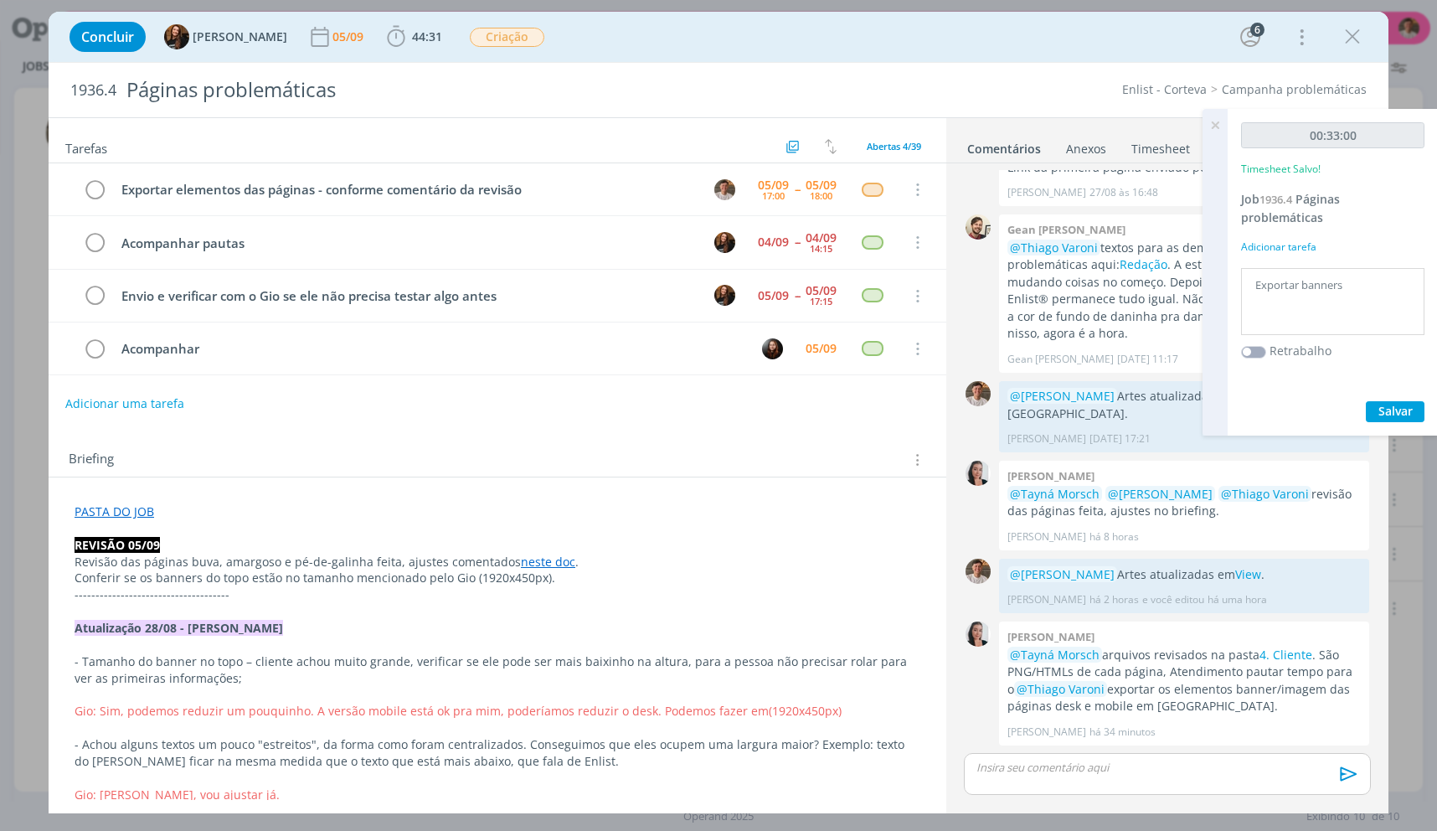
drag, startPoint x: 1366, startPoint y: 426, endPoint x: 1373, endPoint y: 417, distance: 11.4
click at [1367, 425] on div "00:33:00 Timesheet Salvo! Job 1936.4 Páginas problemáticas Adicionar tarefa Exp…" at bounding box center [1333, 272] width 210 height 327
click at [1373, 417] on button "Salvar" at bounding box center [1395, 411] width 59 height 21
click at [1225, 121] on icon at bounding box center [1215, 125] width 30 height 33
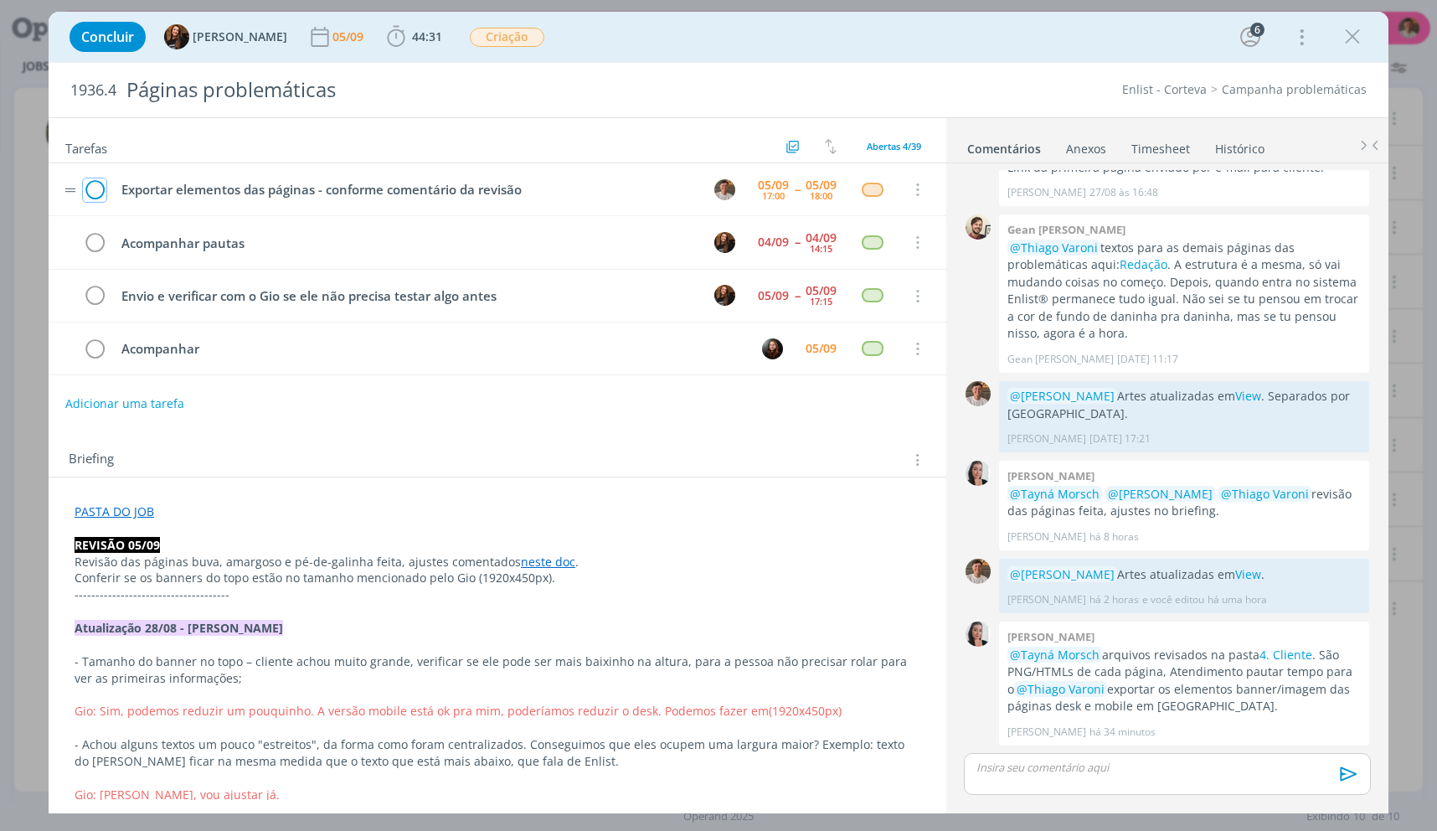
click at [100, 193] on icon "dialog" at bounding box center [94, 190] width 23 height 25
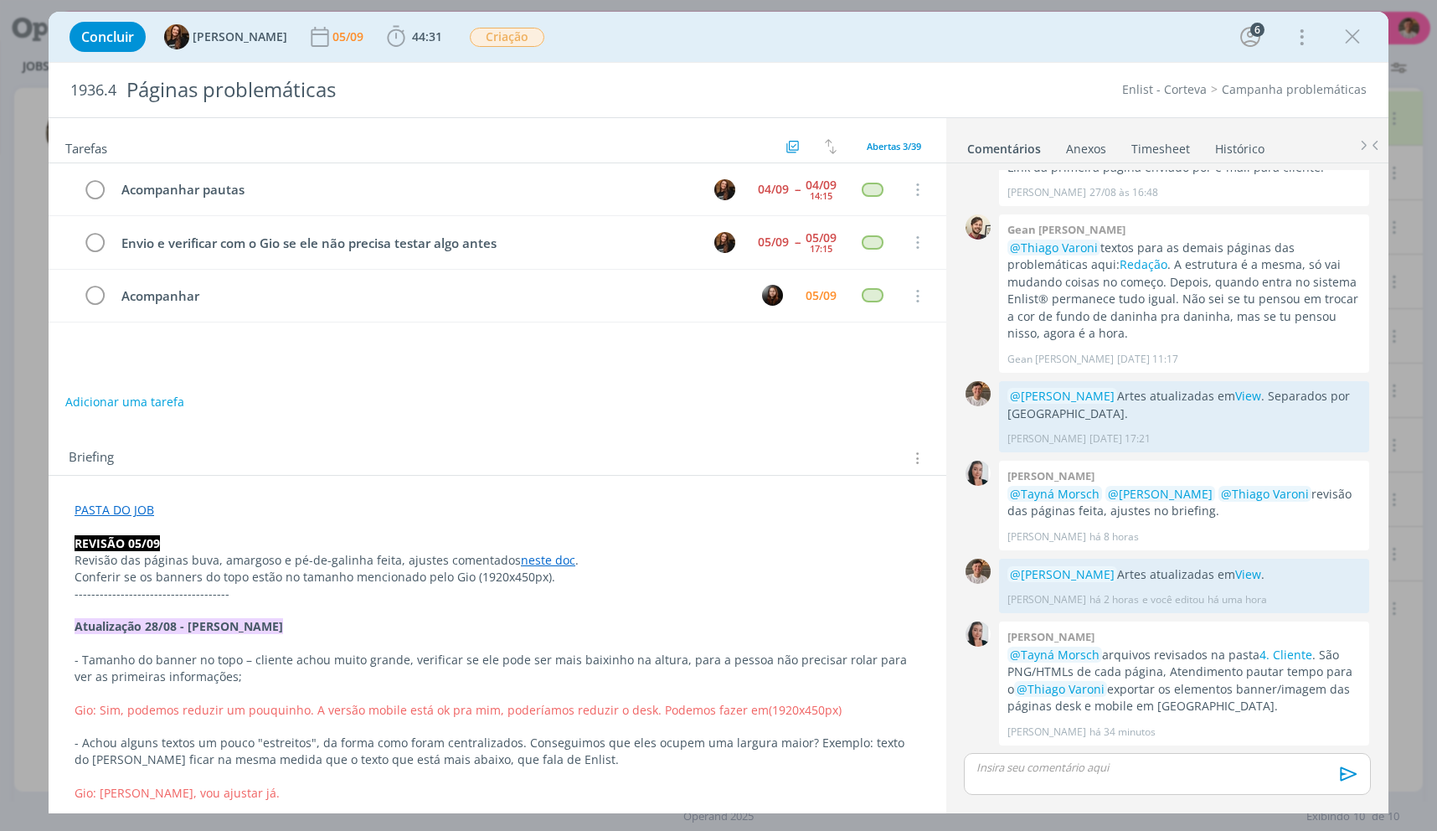
click at [1188, 782] on div "dialog" at bounding box center [1167, 774] width 407 height 42
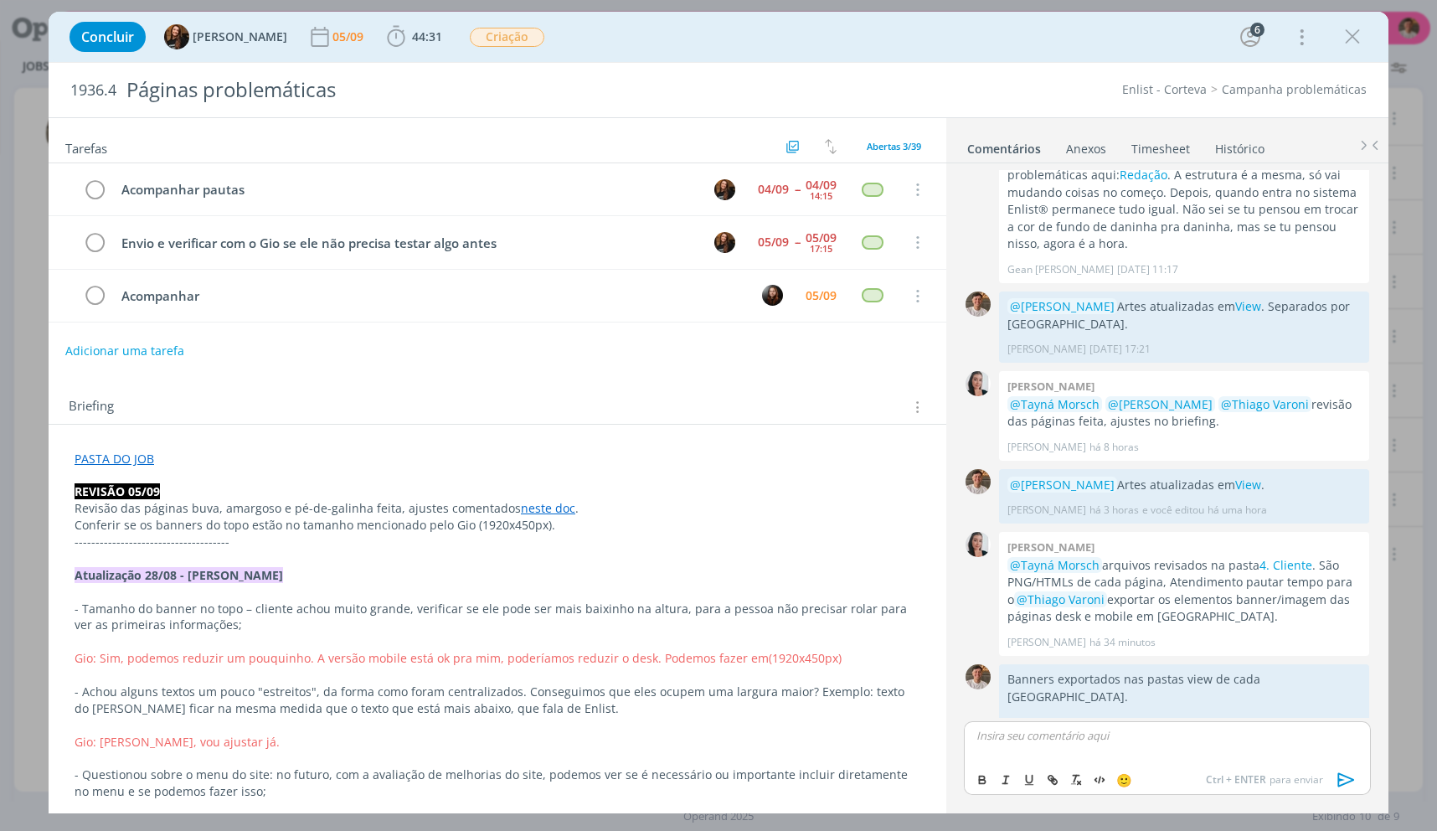
scroll to position [2093, 0]
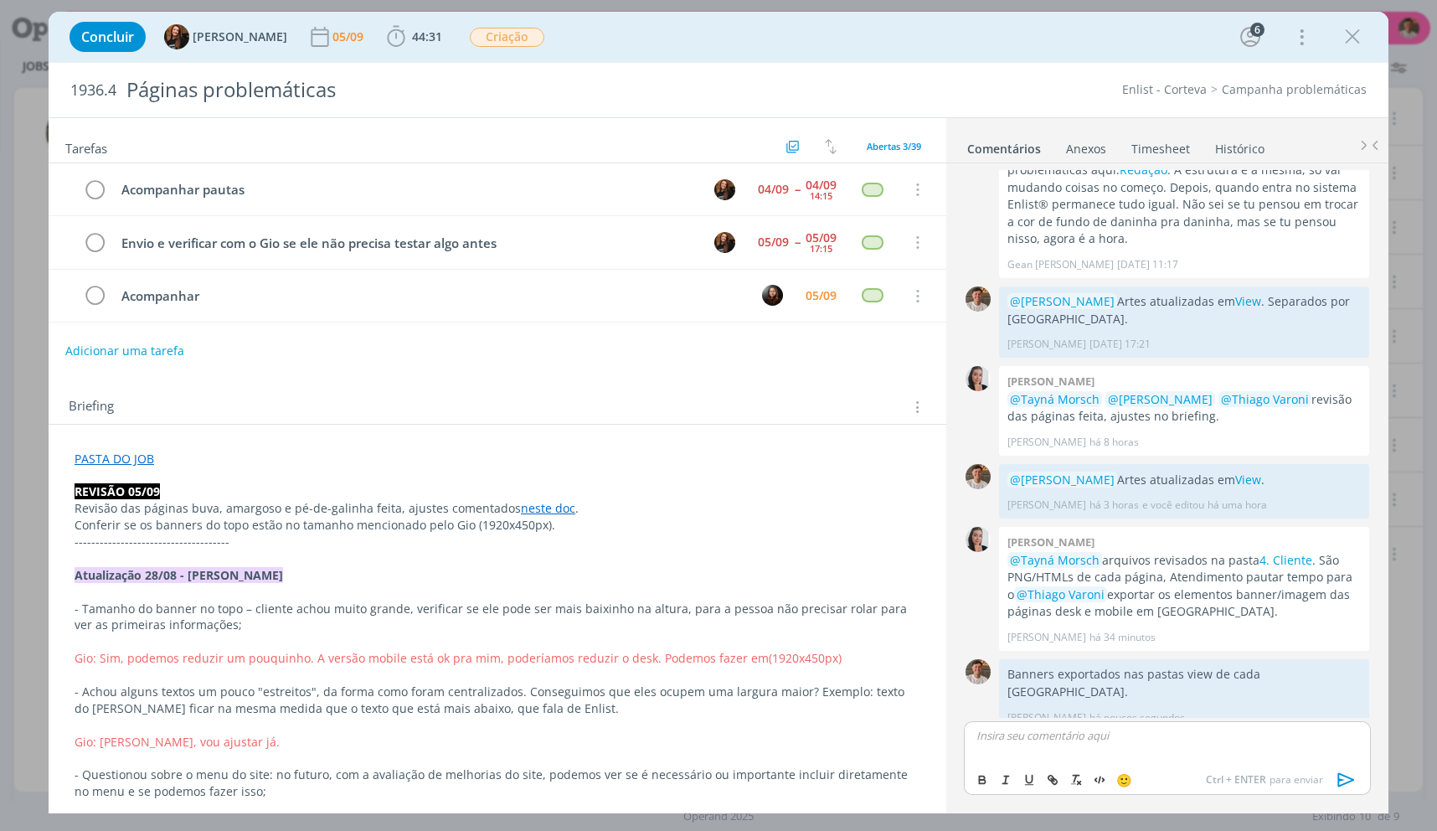
click at [1359, 29] on icon "dialog" at bounding box center [1352, 36] width 25 height 25
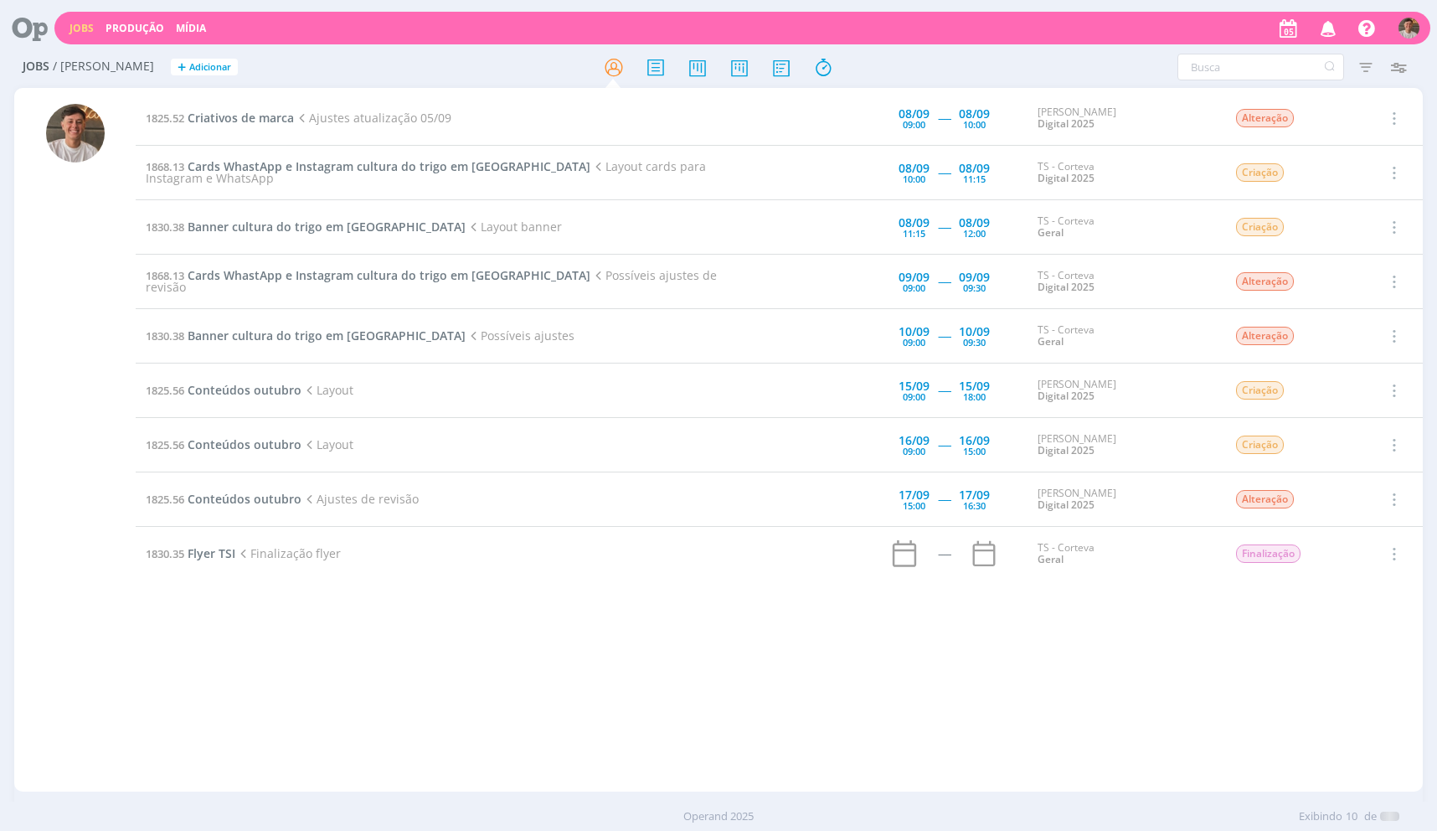
click at [1358, 29] on div at bounding box center [718, 415] width 1437 height 831
click at [737, 629] on div "1825.52 Criativos de marca Ajustes atualização 05/09 [DATE] 09:00 ----- [DATE] …" at bounding box center [779, 439] width 1287 height 697
